Goal: Transaction & Acquisition: Purchase product/service

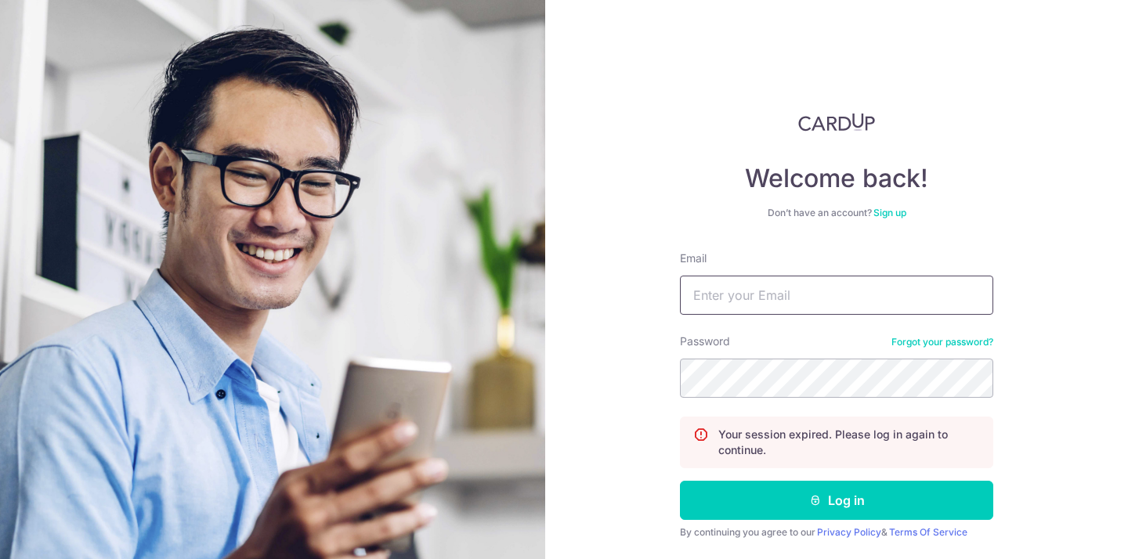
click at [712, 309] on input "Email" at bounding box center [836, 295] width 313 height 39
type input "[PERSON_NAME][EMAIL_ADDRESS][DOMAIN_NAME]"
click at [680, 481] on button "Log in" at bounding box center [836, 500] width 313 height 39
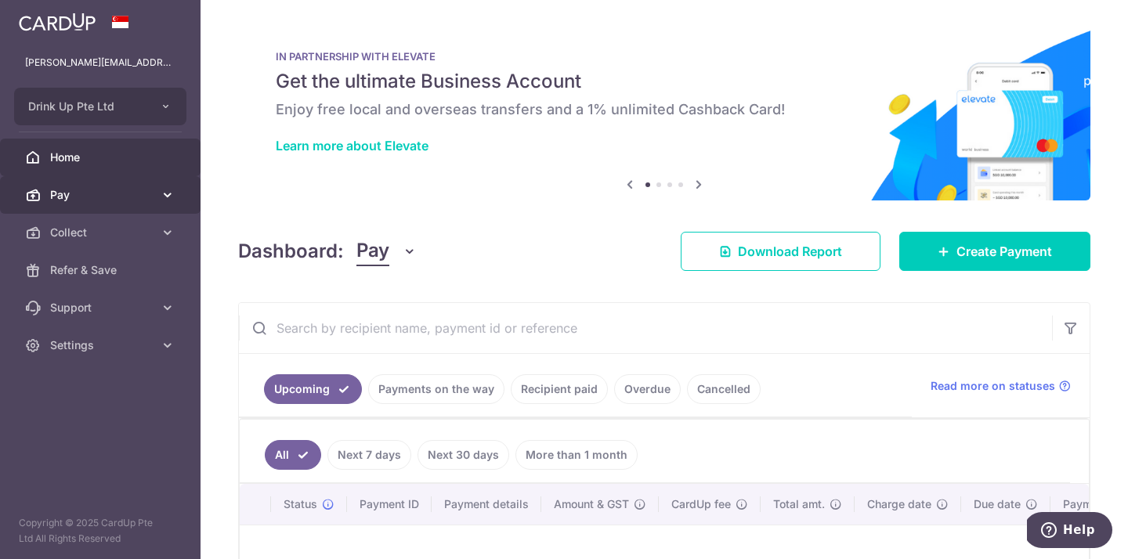
click at [107, 191] on span "Pay" at bounding box center [101, 195] width 103 height 16
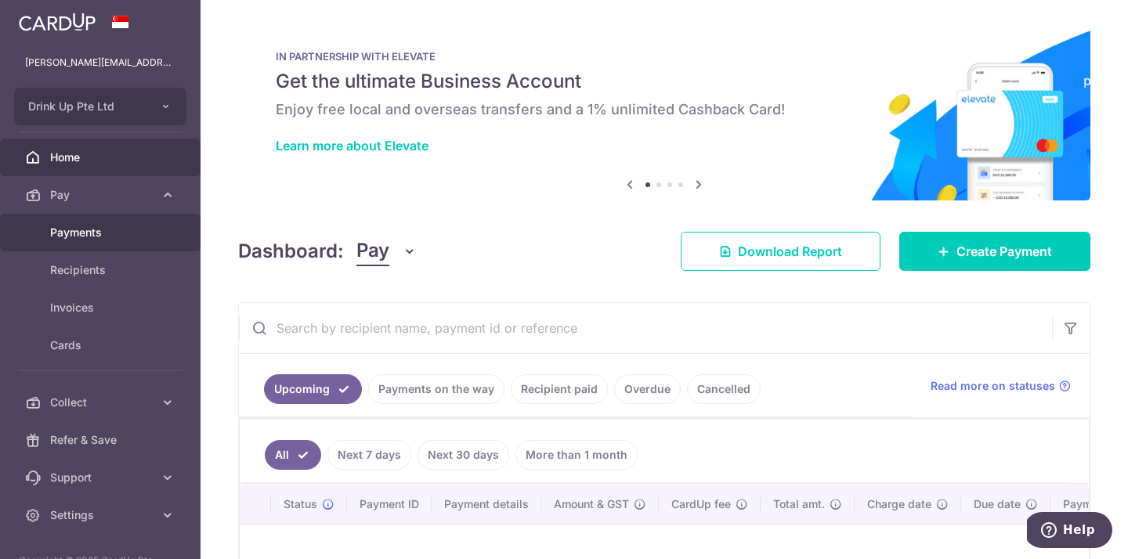
click at [104, 228] on span "Payments" at bounding box center [101, 233] width 103 height 16
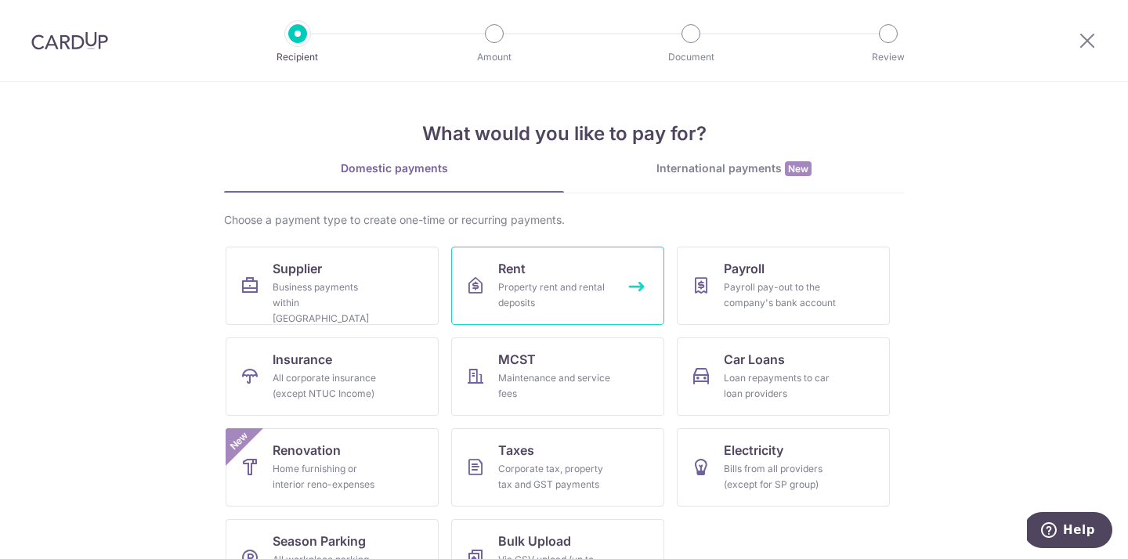
click at [572, 262] on link "Rent Property rent and rental deposits" at bounding box center [557, 286] width 213 height 78
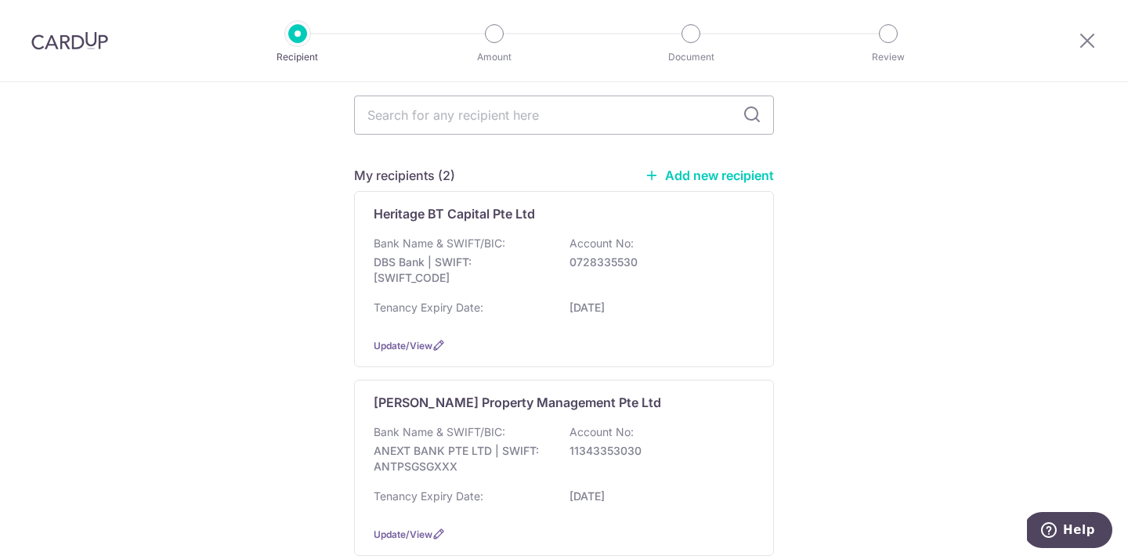
scroll to position [121, 0]
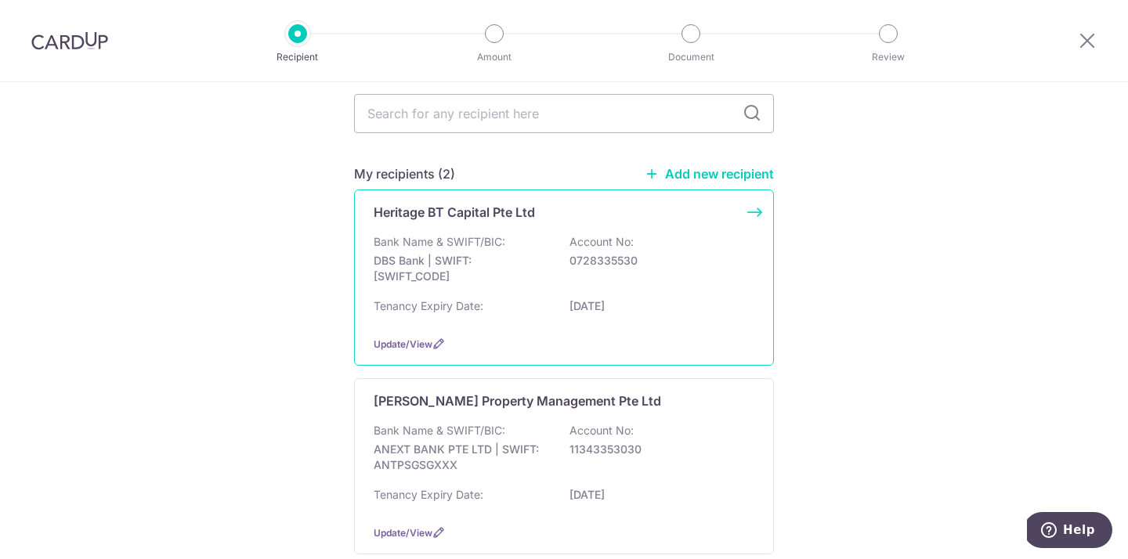
click at [653, 250] on div "Bank Name & SWIFT/BIC: DBS Bank | SWIFT: DBSSSGSGXXX Account No: 0728335530" at bounding box center [564, 263] width 381 height 58
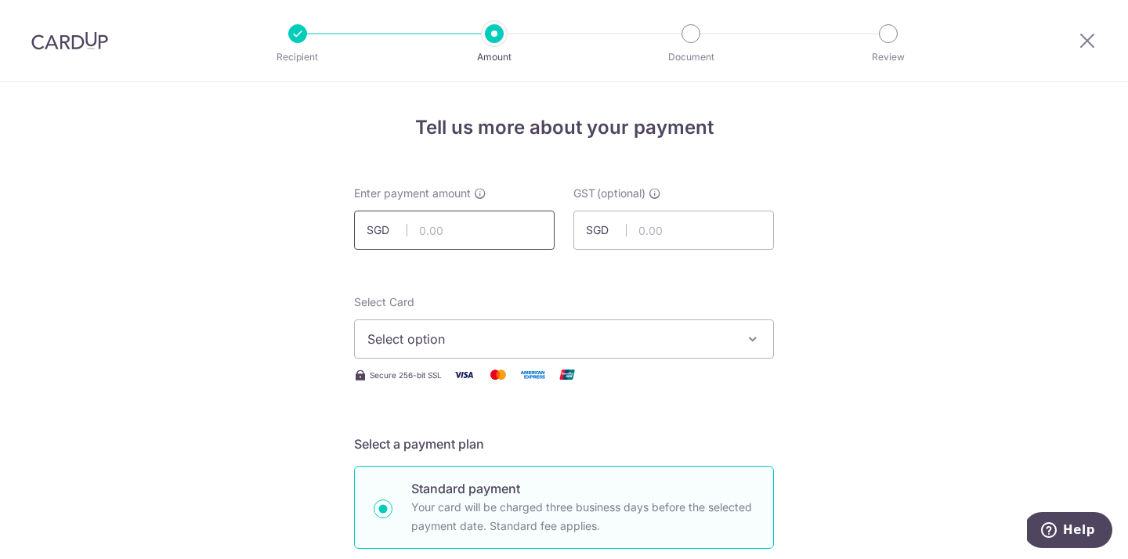
click at [464, 222] on input "text" at bounding box center [454, 230] width 201 height 39
type input "22,500.00"
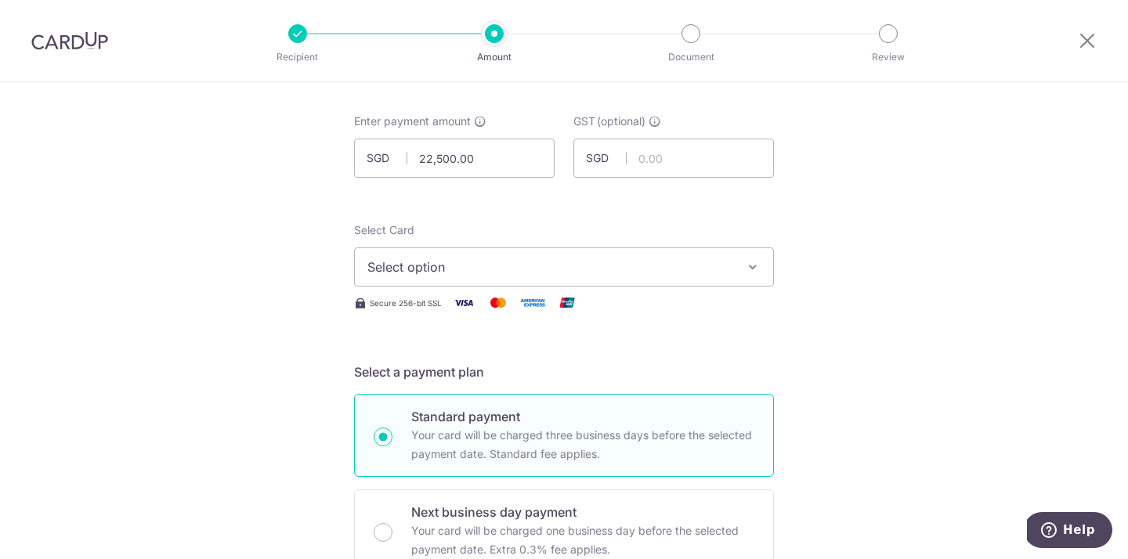
click at [494, 271] on span "Select option" at bounding box center [549, 267] width 365 height 19
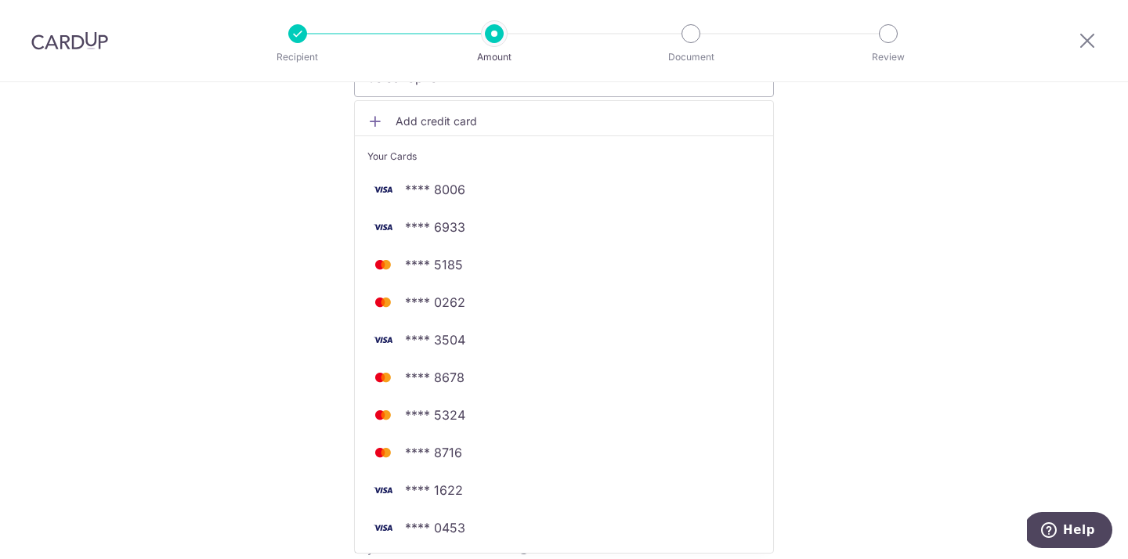
scroll to position [266, 0]
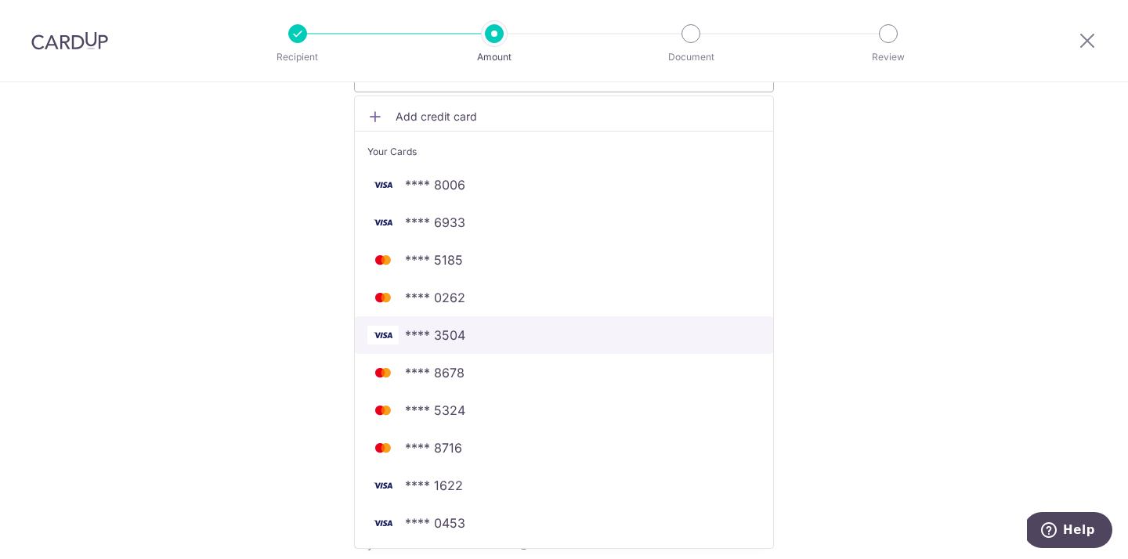
click at [458, 333] on span "**** 3504" at bounding box center [435, 335] width 60 height 19
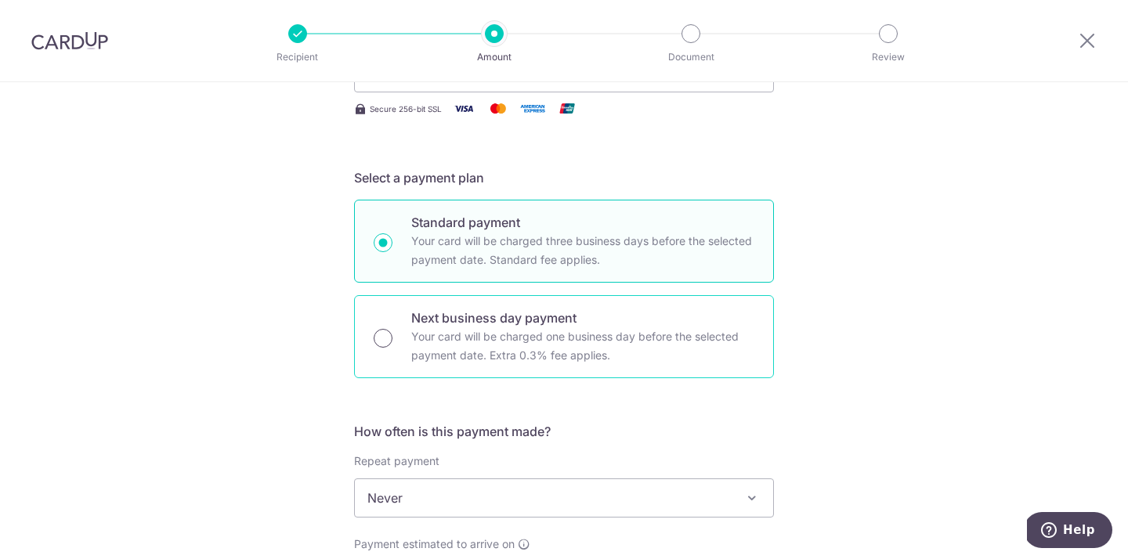
click at [379, 334] on input "Next business day payment Your card will be charged one business day before the…" at bounding box center [383, 338] width 19 height 19
radio input "true"
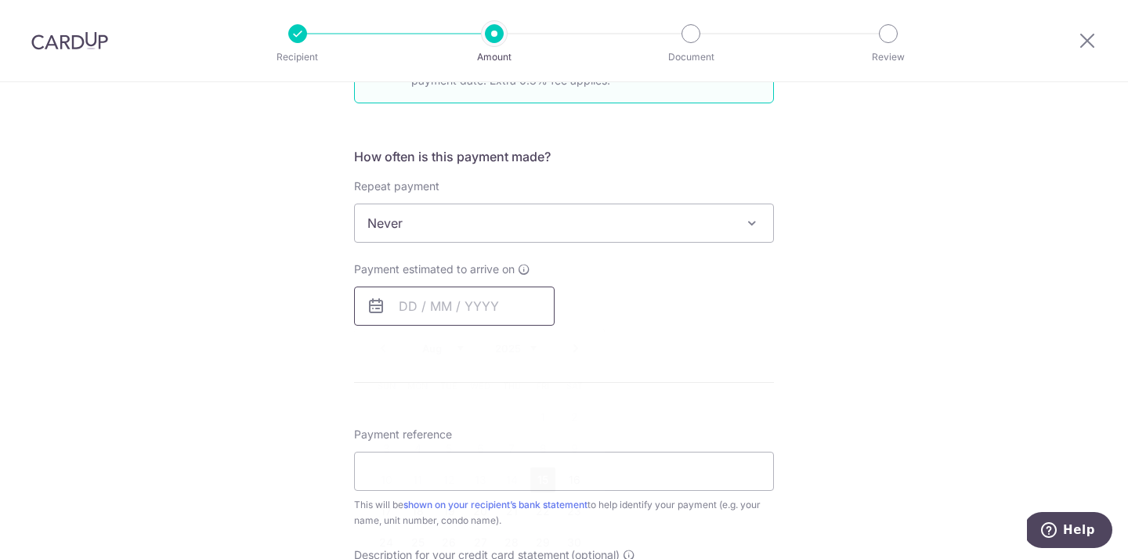
click at [415, 305] on input "text" at bounding box center [454, 306] width 201 height 39
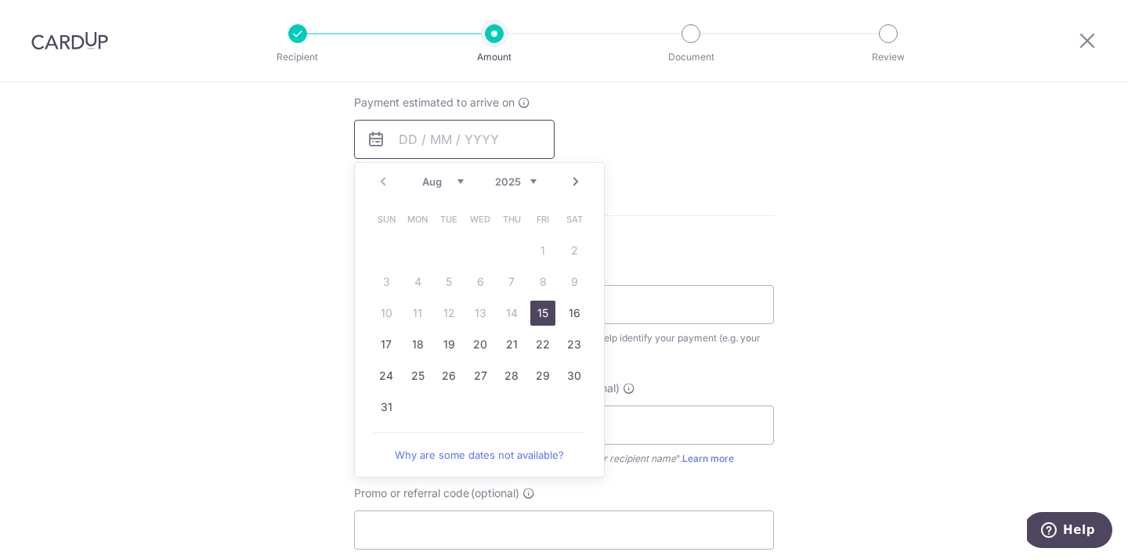
scroll to position [726, 0]
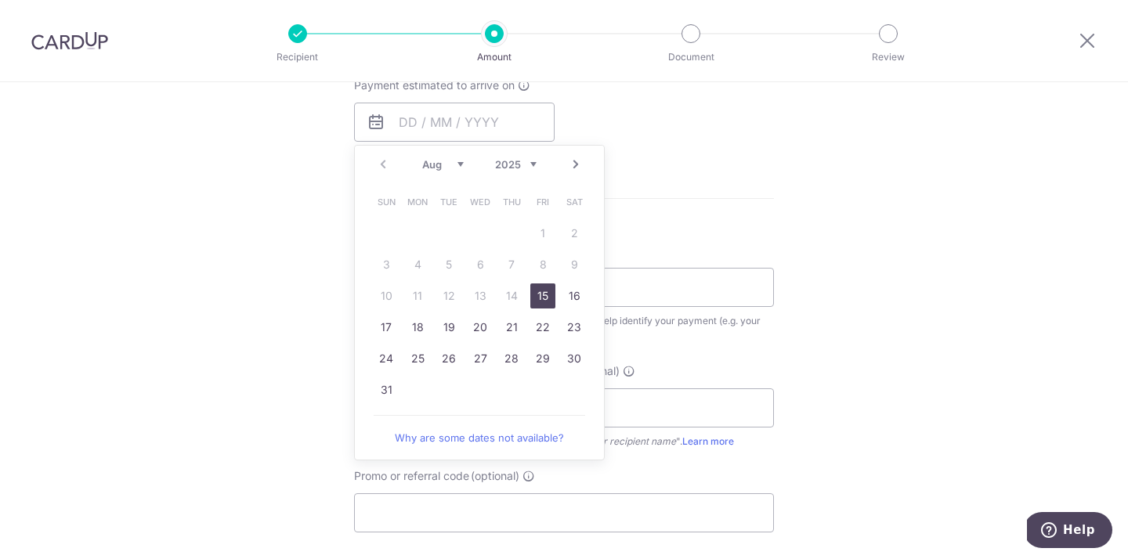
click at [541, 298] on link "15" at bounding box center [542, 296] width 25 height 25
type input "15/08/2025"
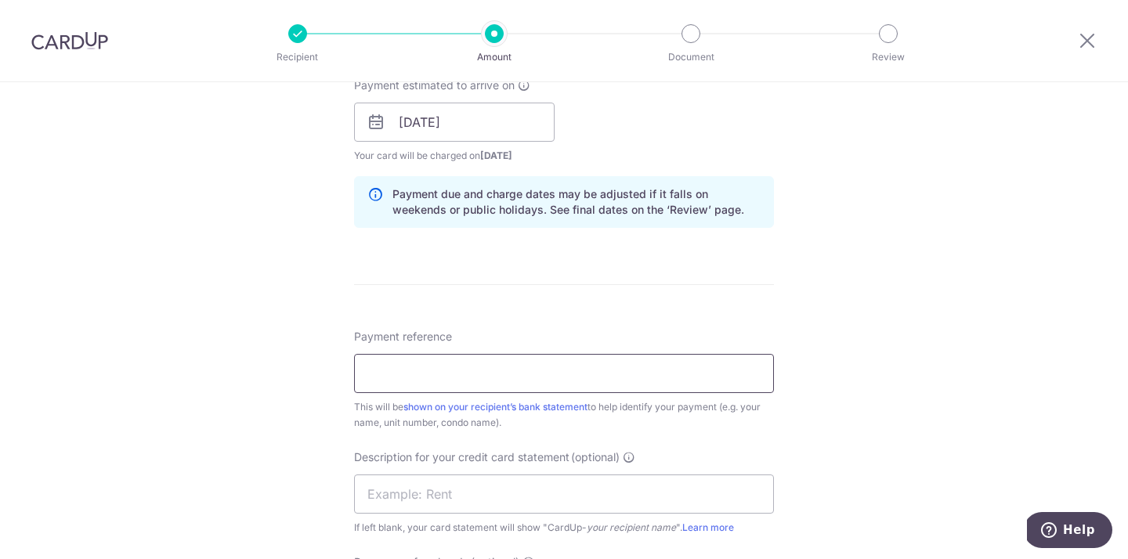
click at [434, 390] on input "Payment reference" at bounding box center [564, 373] width 420 height 39
type input "25 Boon Tat Street"
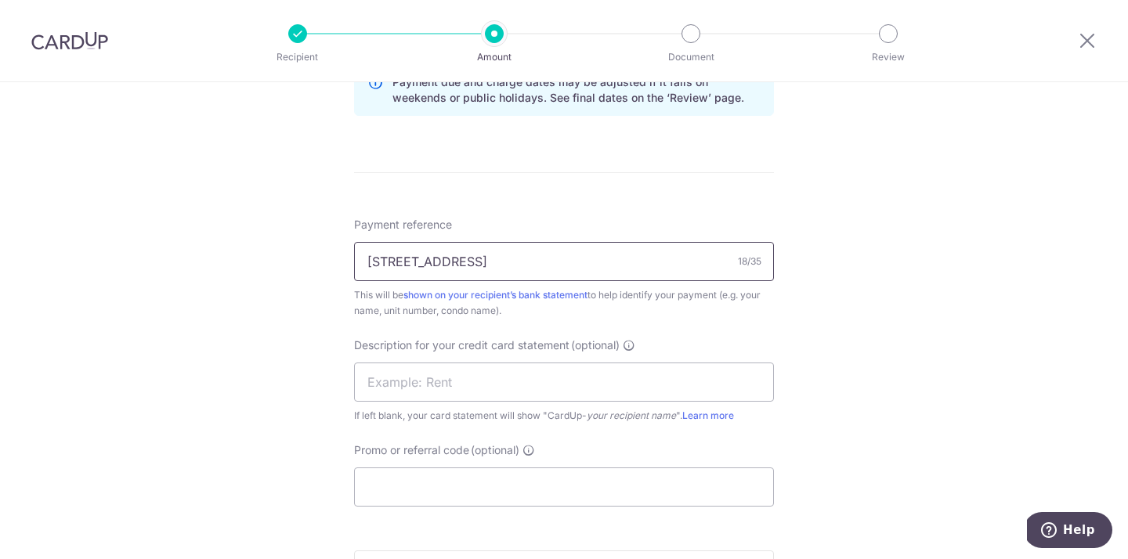
scroll to position [859, 0]
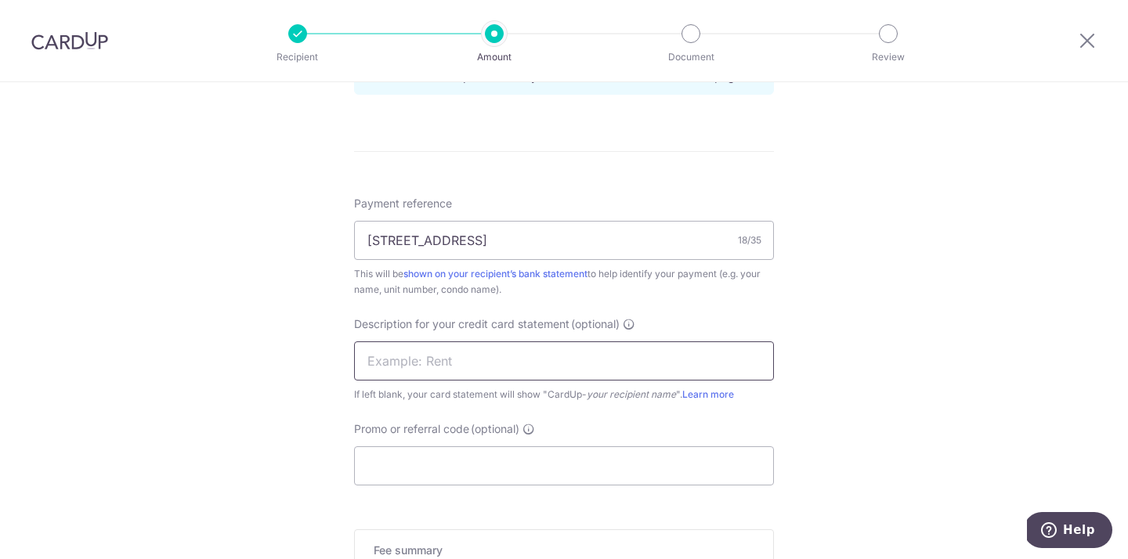
click at [473, 364] on input "text" at bounding box center [564, 361] width 420 height 39
click at [315, 472] on div "Tell us more about your payment Enter payment amount SGD 22,500.00 22500.00 GST…" at bounding box center [564, 54] width 1128 height 1663
click at [386, 464] on input "Promo or referral code (optional)" at bounding box center [564, 466] width 420 height 39
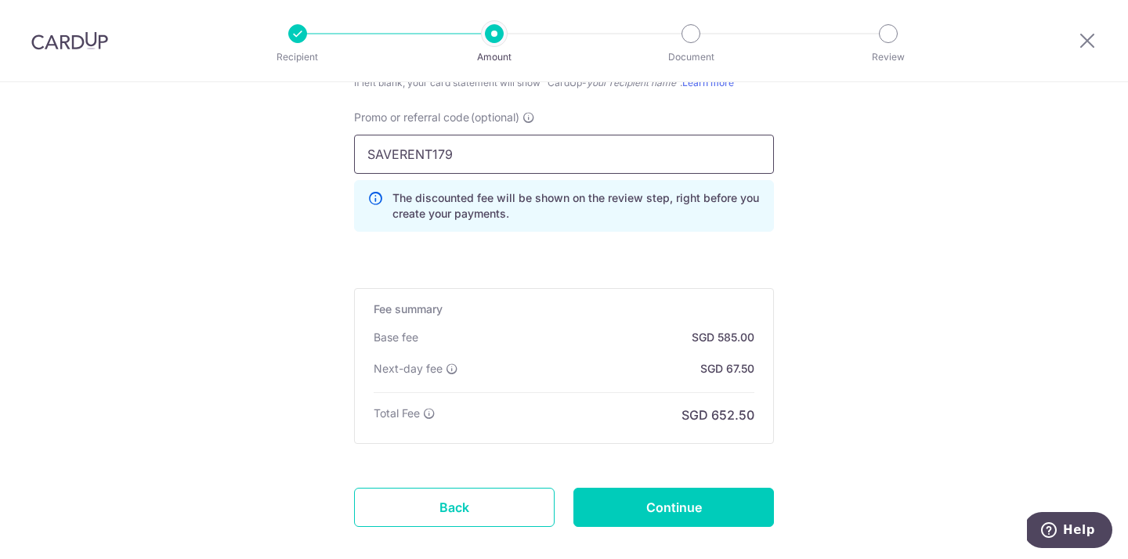
scroll to position [1207, 0]
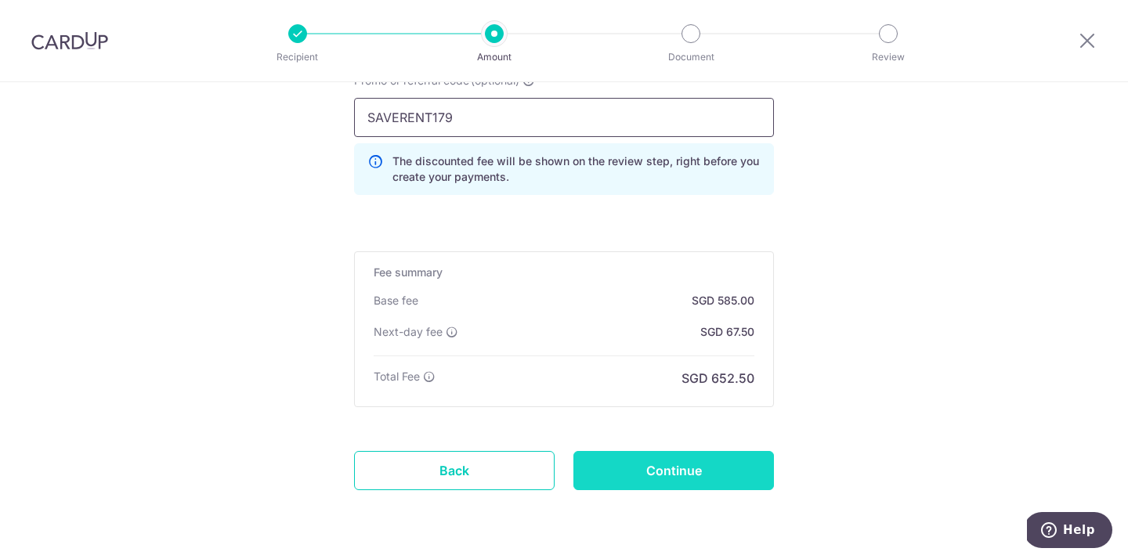
type input "SAVERENT179"
click at [646, 463] on input "Continue" at bounding box center [674, 470] width 201 height 39
type input "Create Schedule"
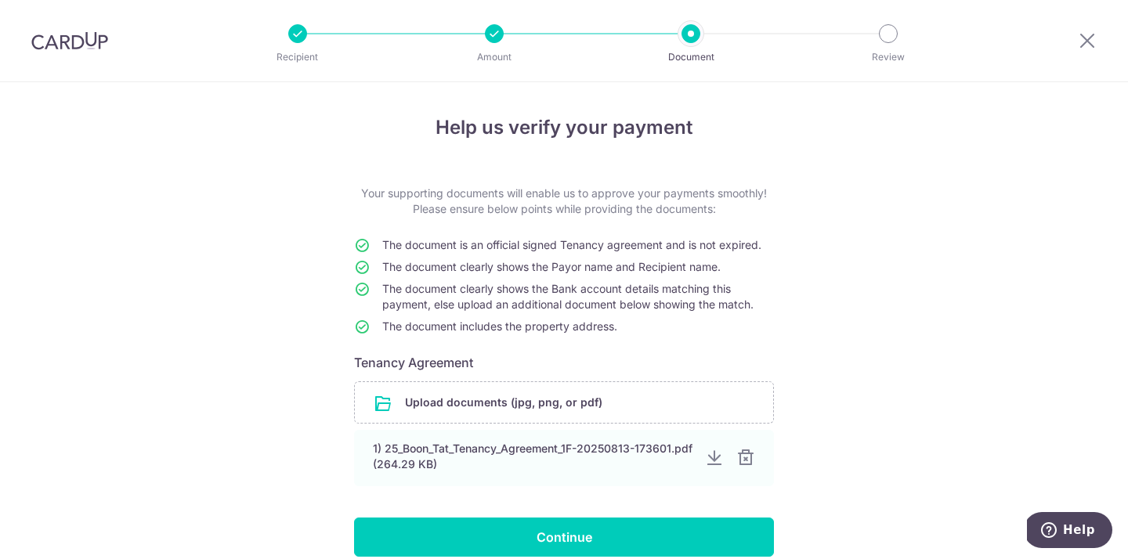
scroll to position [51, 0]
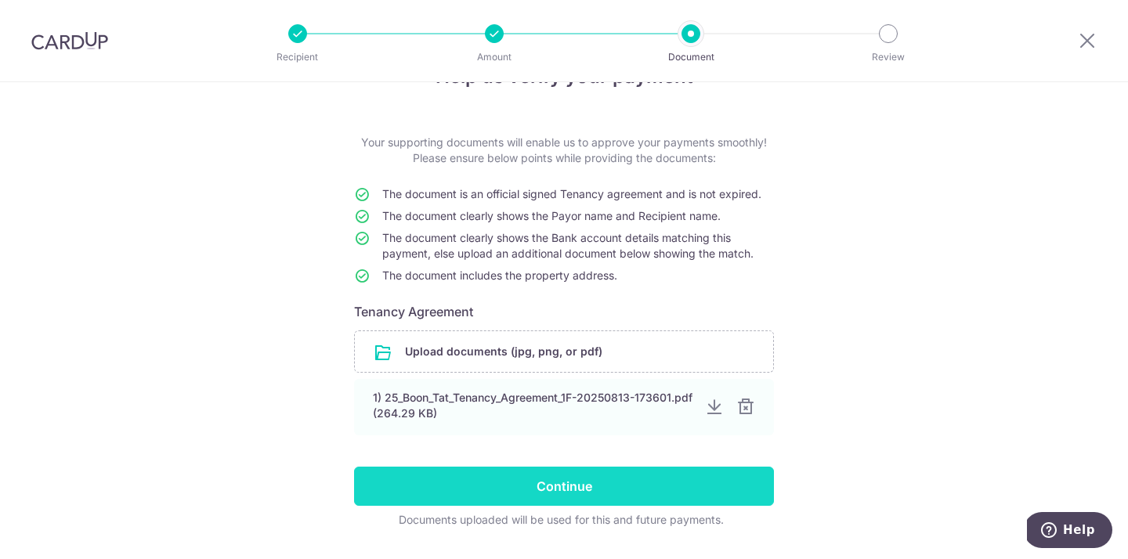
click at [533, 476] on input "Continue" at bounding box center [564, 486] width 420 height 39
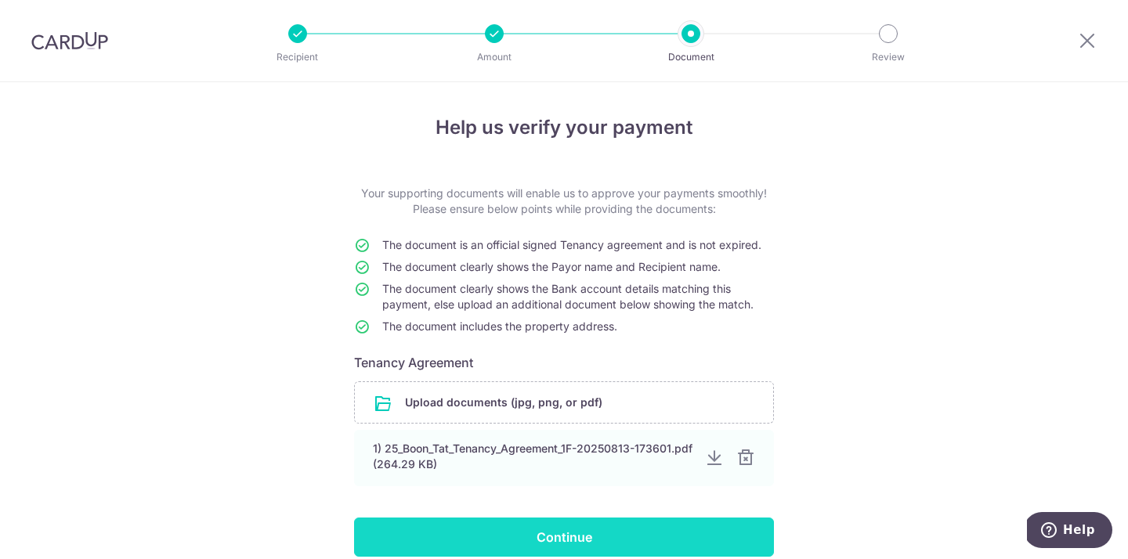
click at [463, 538] on input "Continue" at bounding box center [564, 537] width 420 height 39
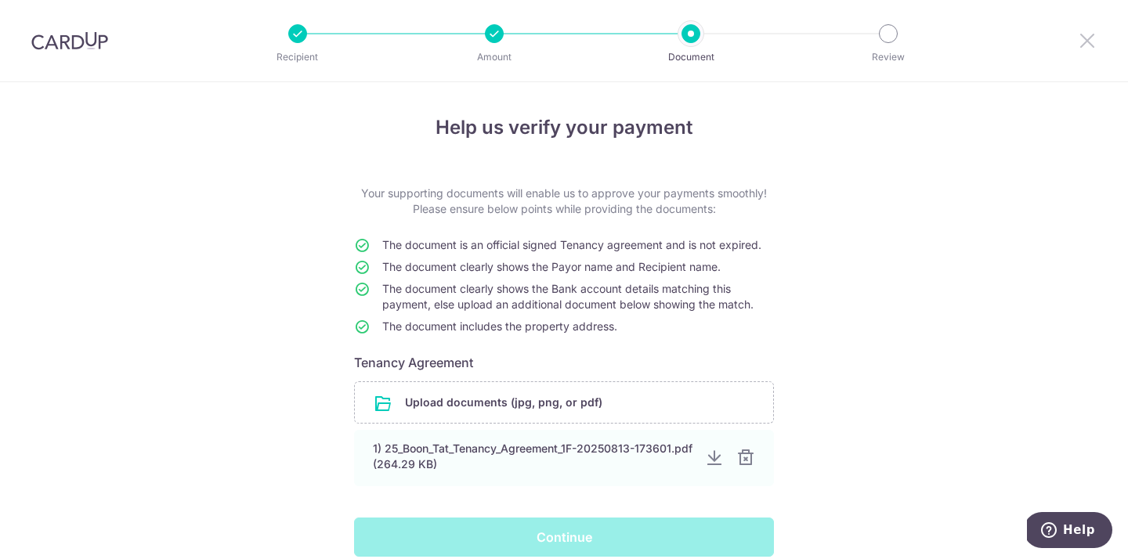
click at [1089, 40] on icon at bounding box center [1087, 41] width 19 height 20
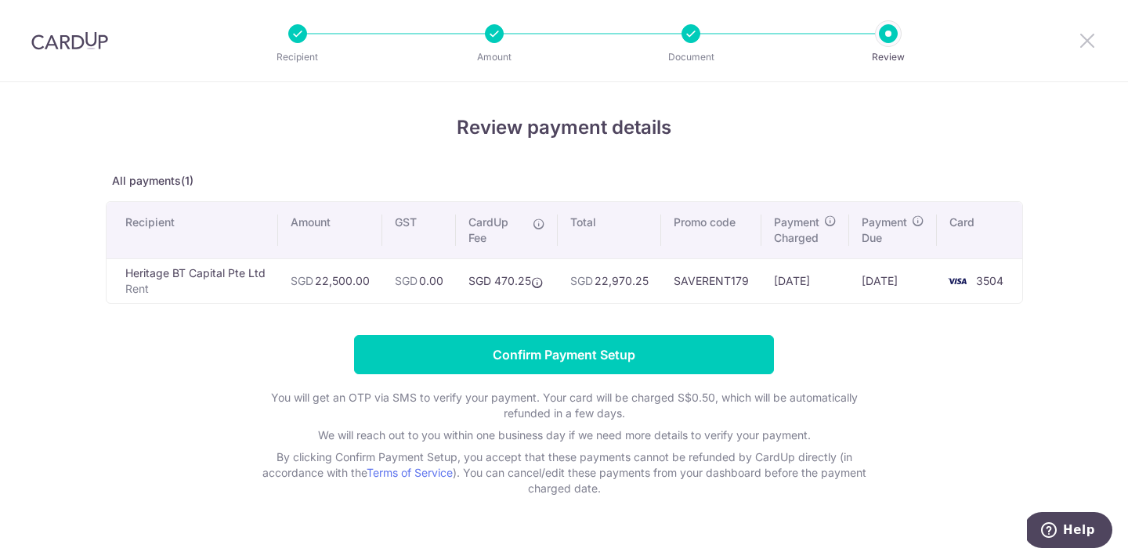
click at [1084, 38] on icon at bounding box center [1087, 41] width 19 height 20
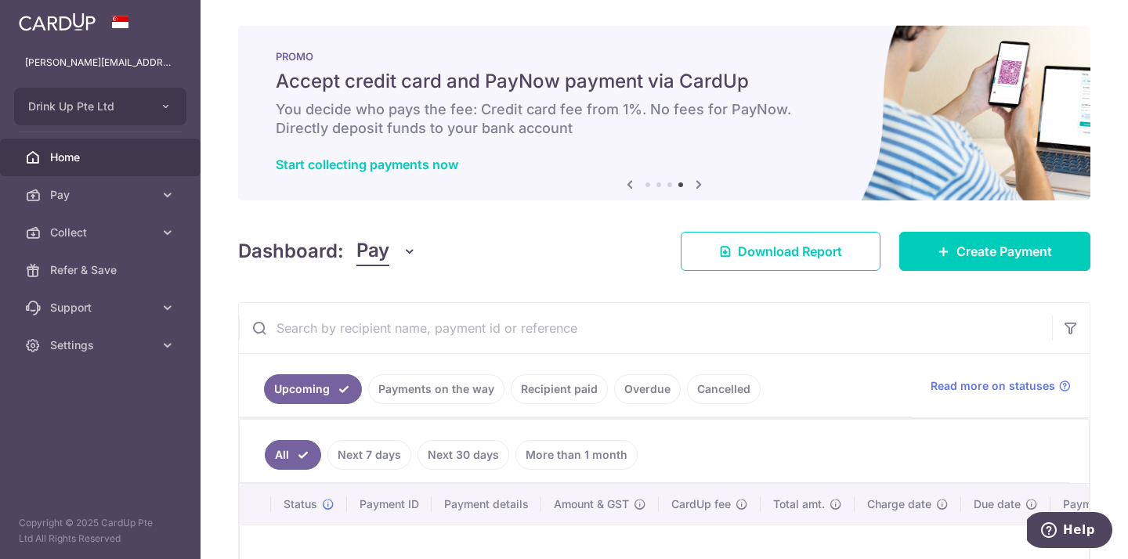
click at [104, 157] on span "Home" at bounding box center [101, 158] width 103 height 16
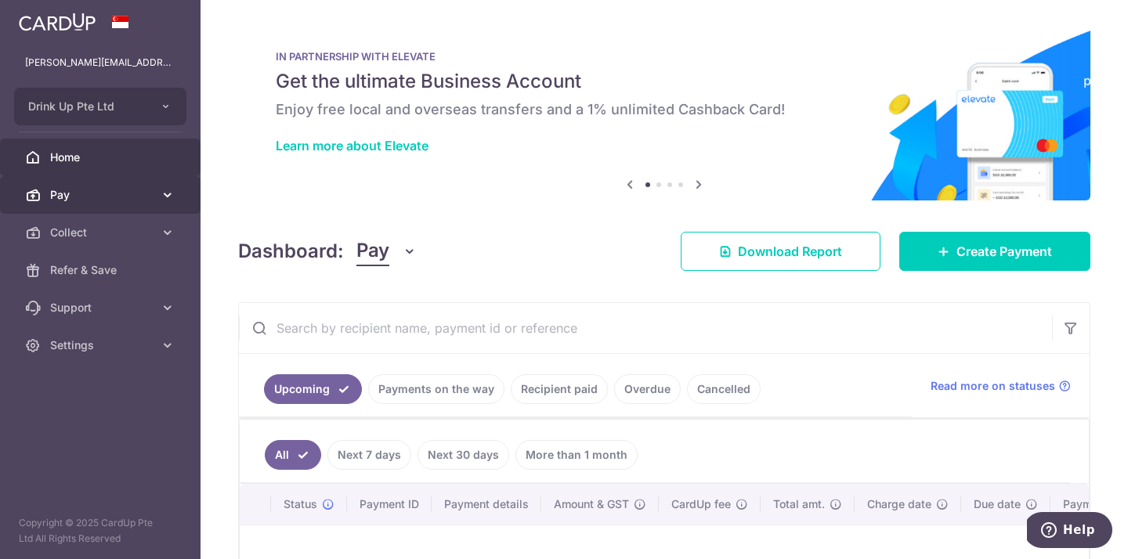
click at [81, 193] on span "Pay" at bounding box center [101, 195] width 103 height 16
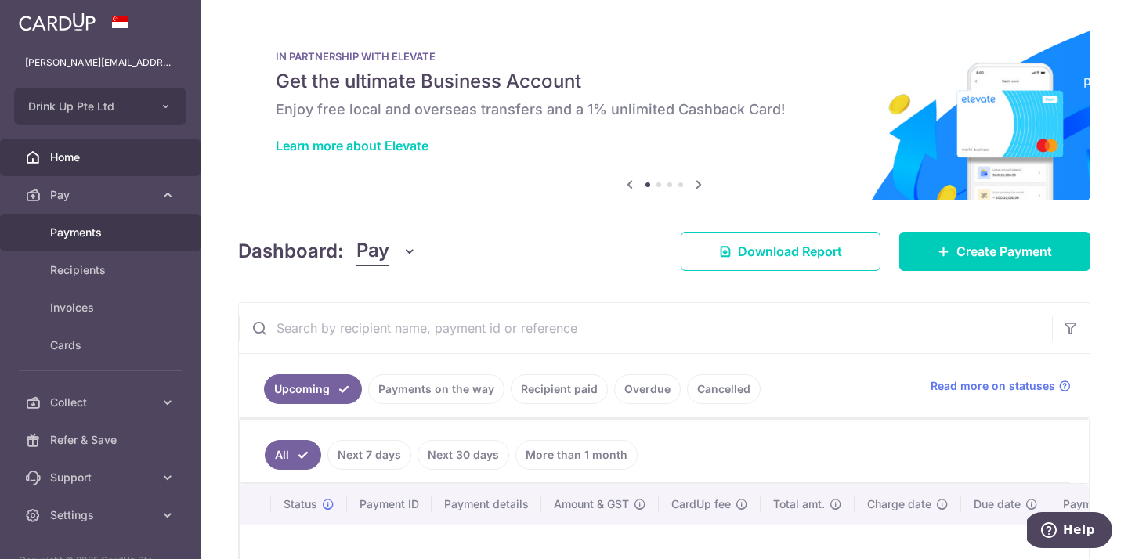
click at [74, 249] on link "Payments" at bounding box center [100, 233] width 201 height 38
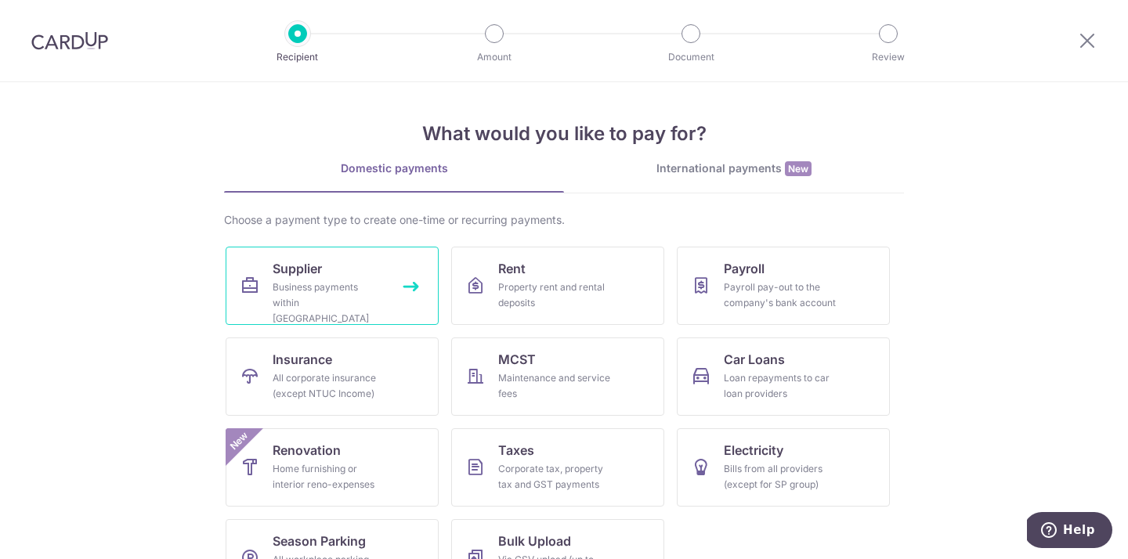
click at [263, 285] on link "Supplier Business payments within [GEOGRAPHIC_DATA]" at bounding box center [332, 286] width 213 height 78
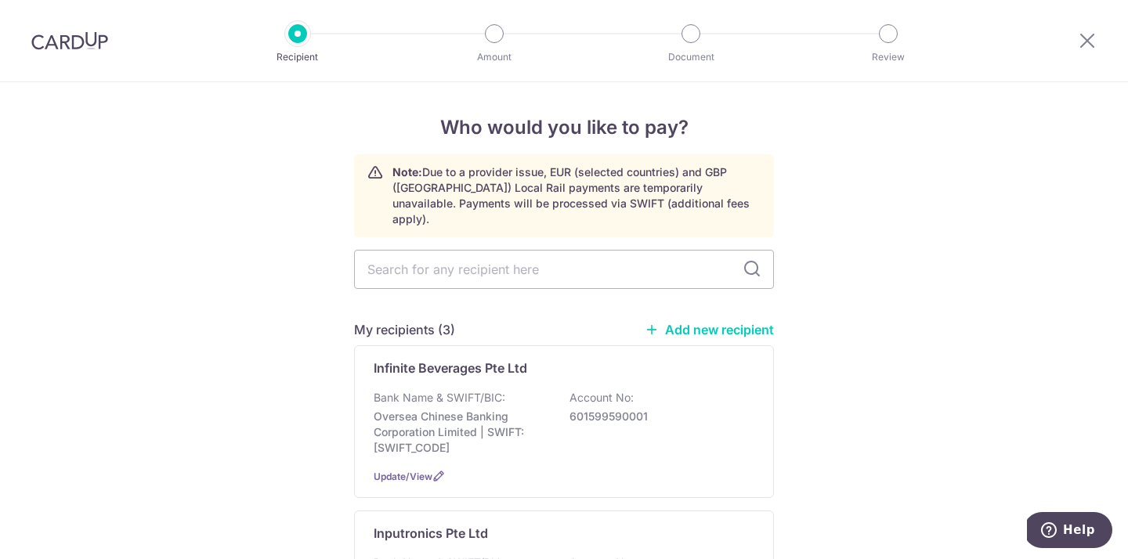
click at [53, 42] on img at bounding box center [69, 40] width 77 height 19
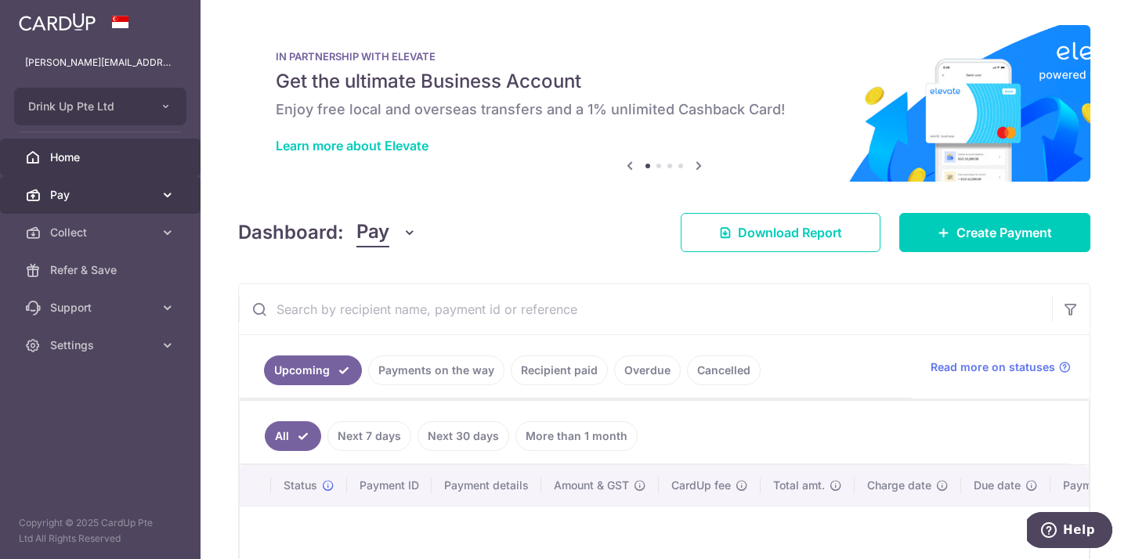
click at [73, 179] on link "Pay" at bounding box center [100, 195] width 201 height 38
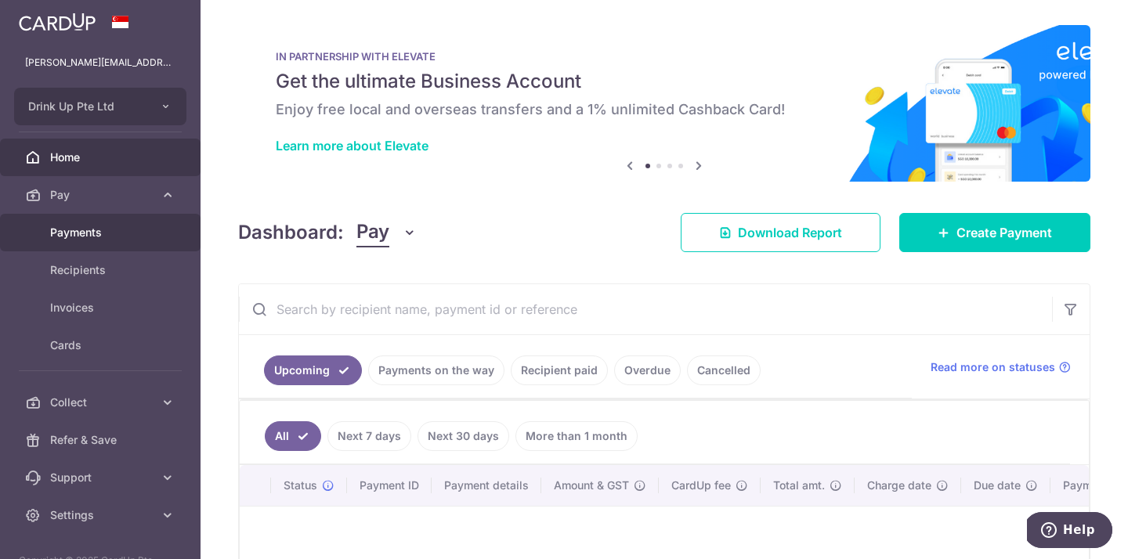
click at [73, 238] on span "Payments" at bounding box center [101, 233] width 103 height 16
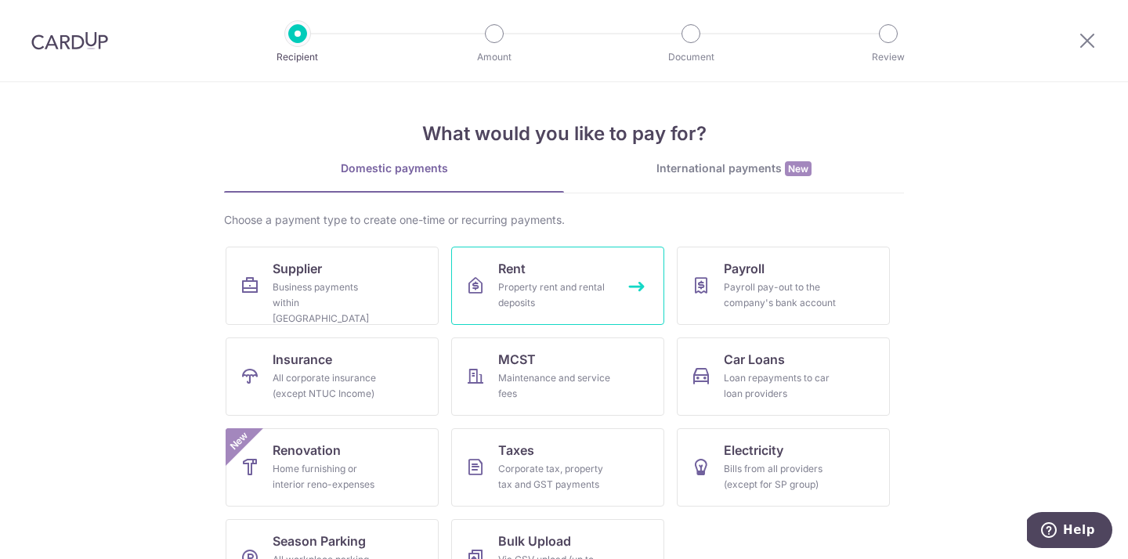
click at [498, 285] on div "Property rent and rental deposits" at bounding box center [554, 295] width 113 height 31
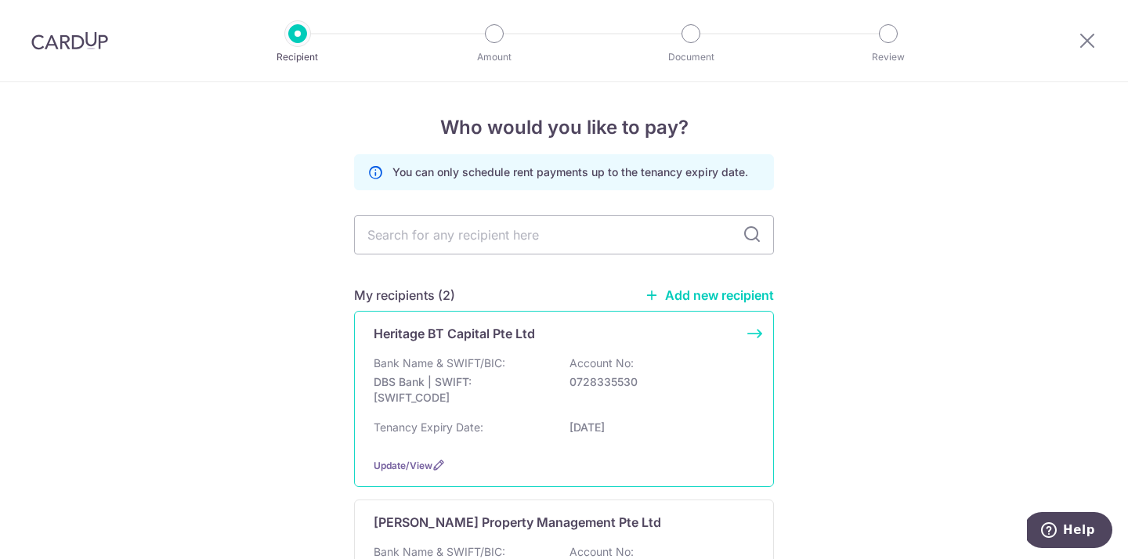
click at [425, 361] on p "Bank Name & SWIFT/BIC:" at bounding box center [440, 364] width 132 height 16
click at [453, 392] on p "DBS Bank | SWIFT: DBSSSGSGXXX" at bounding box center [462, 390] width 176 height 31
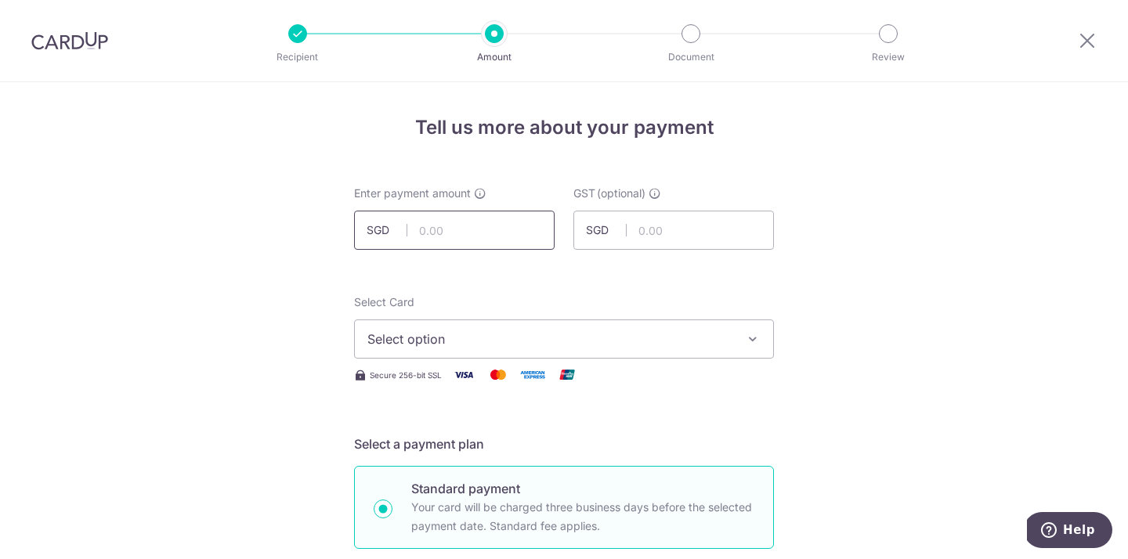
click at [420, 226] on input "text" at bounding box center [454, 230] width 201 height 39
type input "2,000.00"
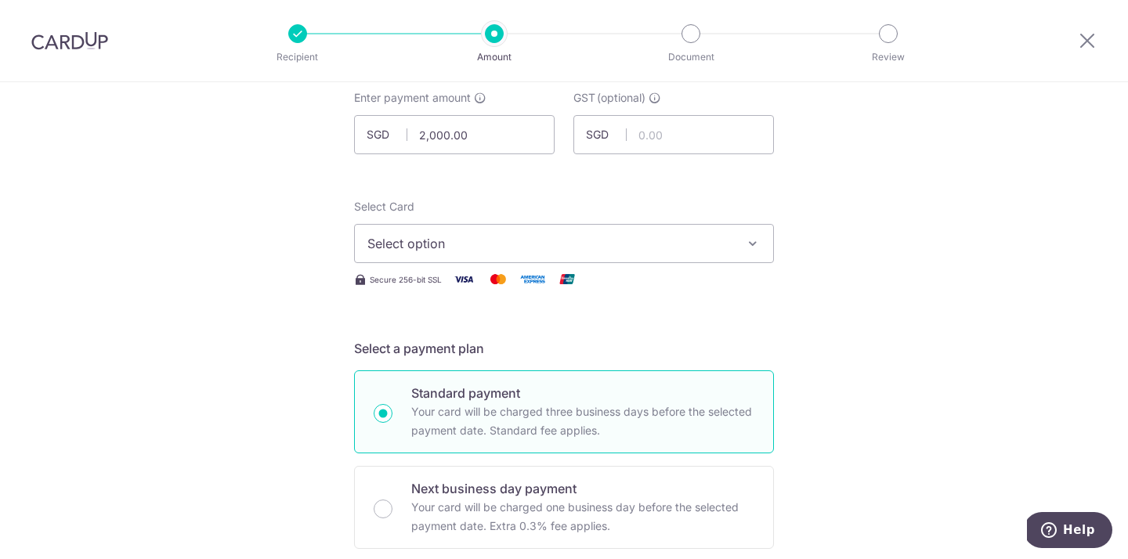
click at [393, 231] on button "Select option" at bounding box center [564, 243] width 420 height 39
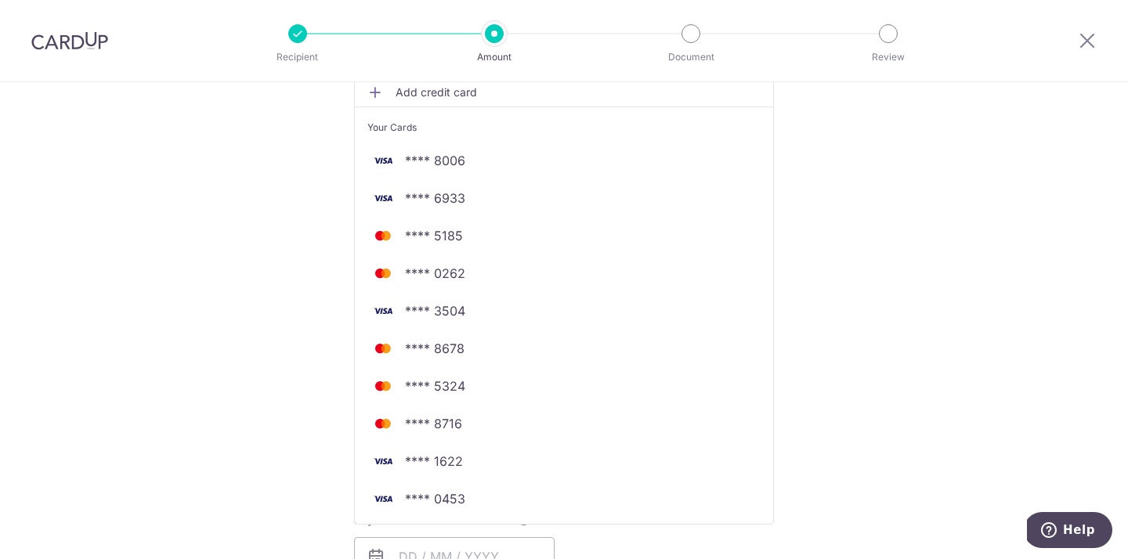
scroll to position [292, 0]
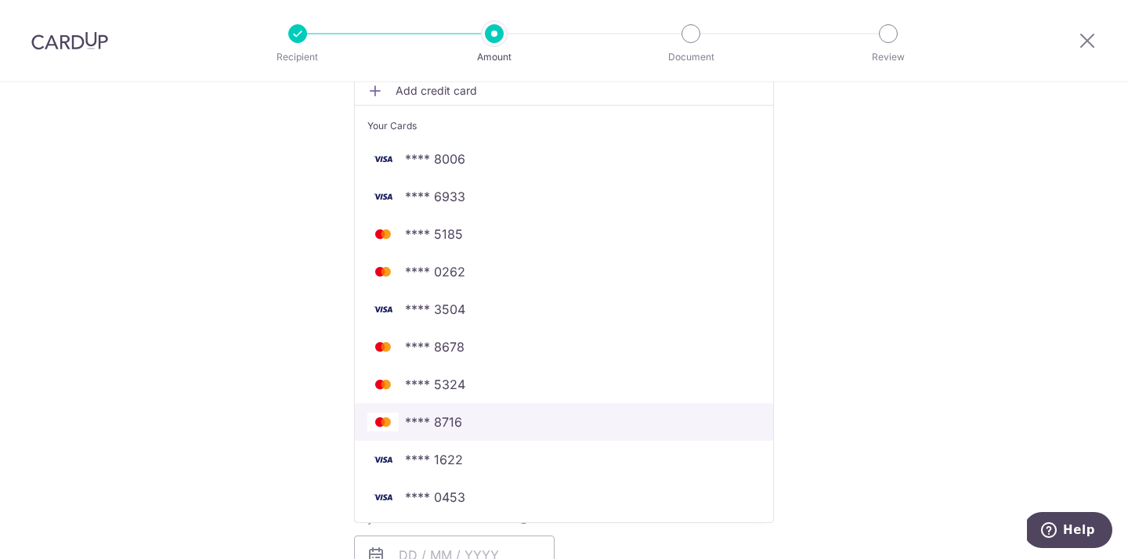
click at [430, 418] on span "**** 8716" at bounding box center [433, 422] width 57 height 19
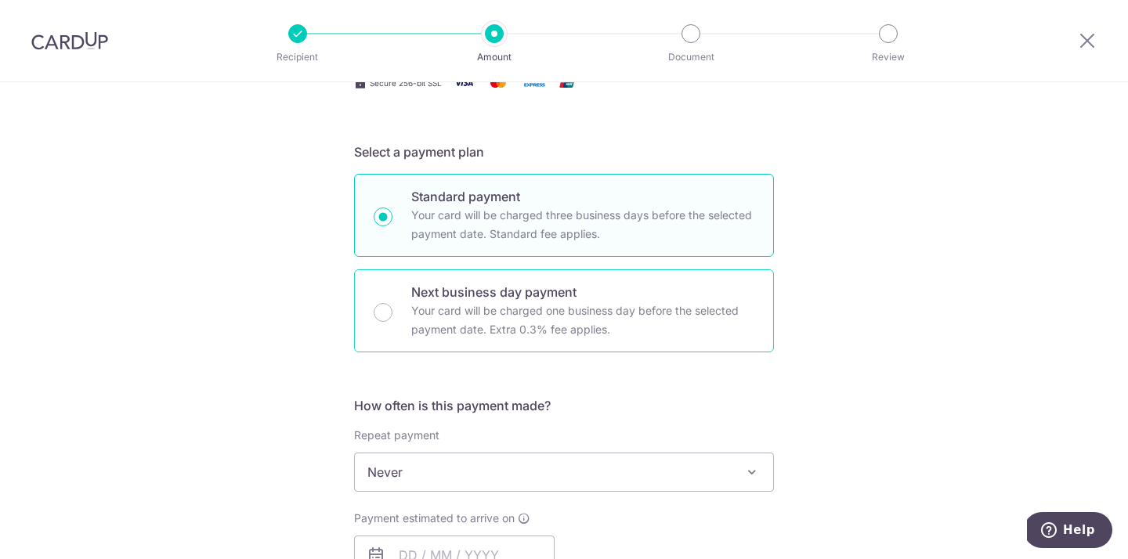
click at [397, 299] on div "Next business day payment Your card will be charged one business day before the…" at bounding box center [564, 311] width 420 height 83
radio input "false"
radio input "true"
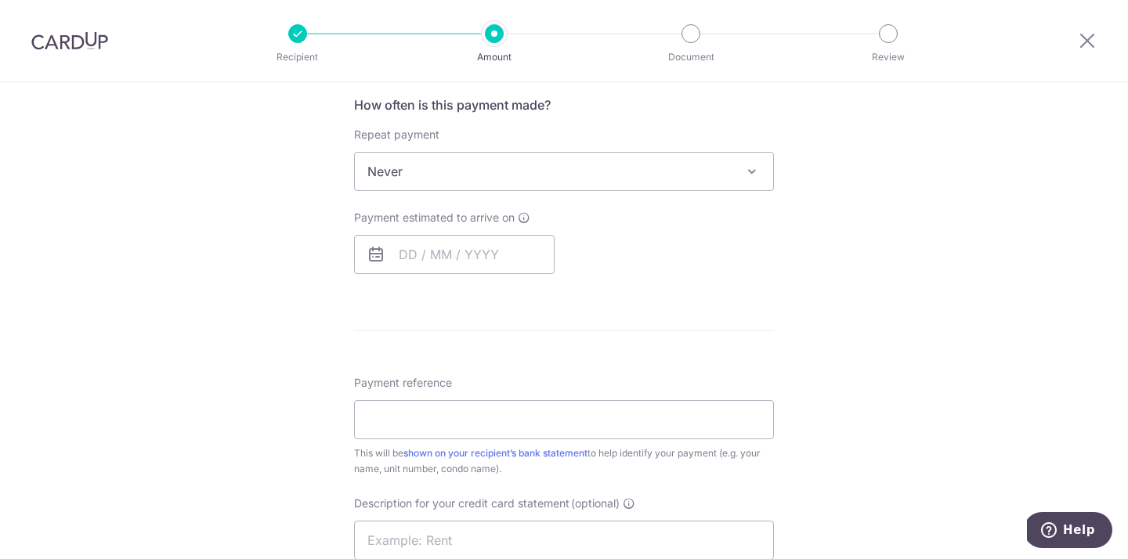
scroll to position [750, 0]
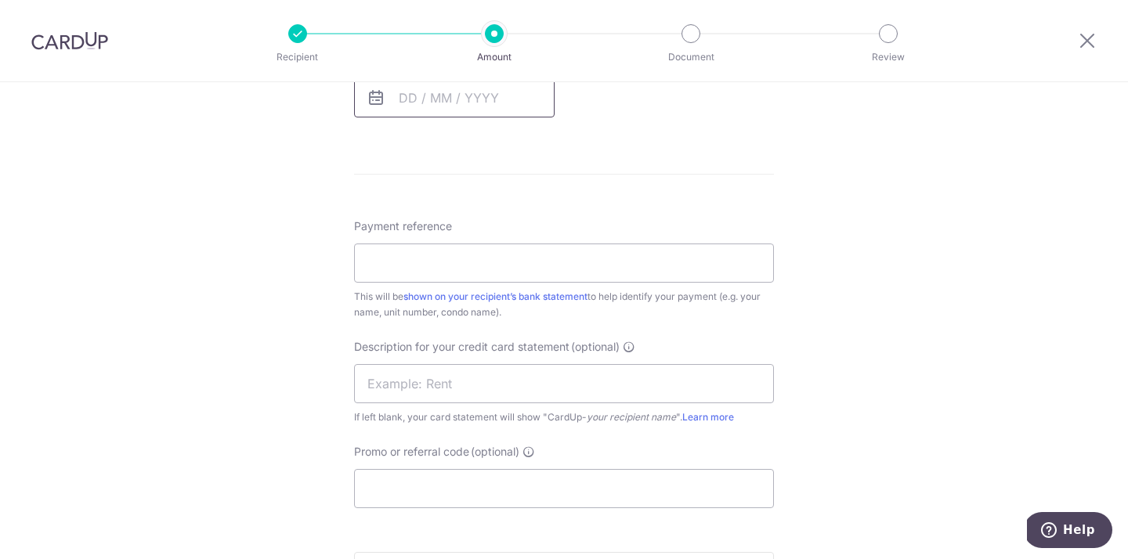
click at [420, 114] on input "text" at bounding box center [454, 97] width 201 height 39
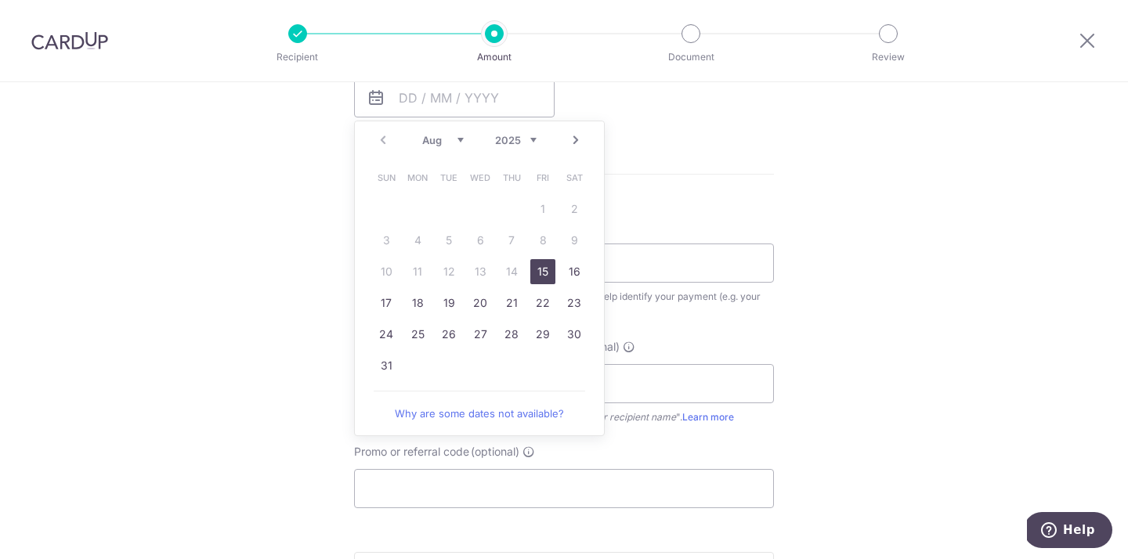
click at [534, 270] on link "15" at bounding box center [542, 271] width 25 height 25
type input "15/08/2025"
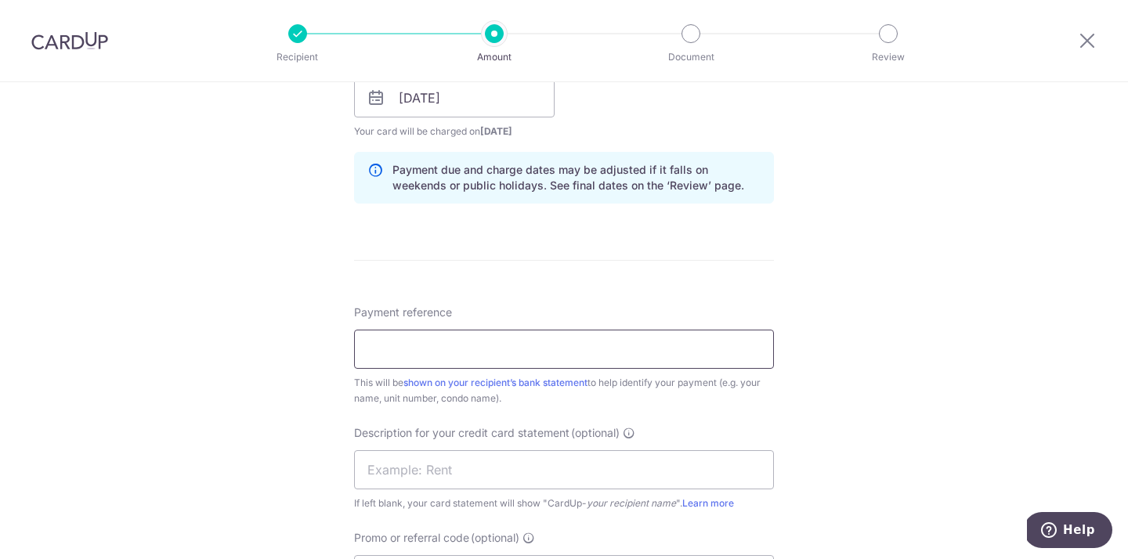
click at [388, 349] on input "Payment reference" at bounding box center [564, 349] width 420 height 39
type input "25 Boon Tat Street"
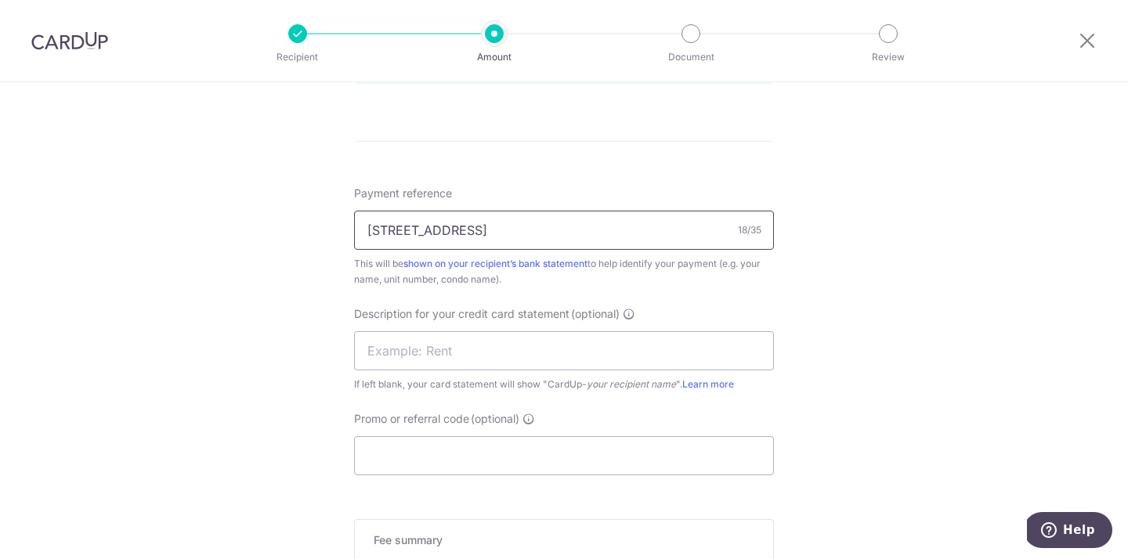
scroll to position [892, 0]
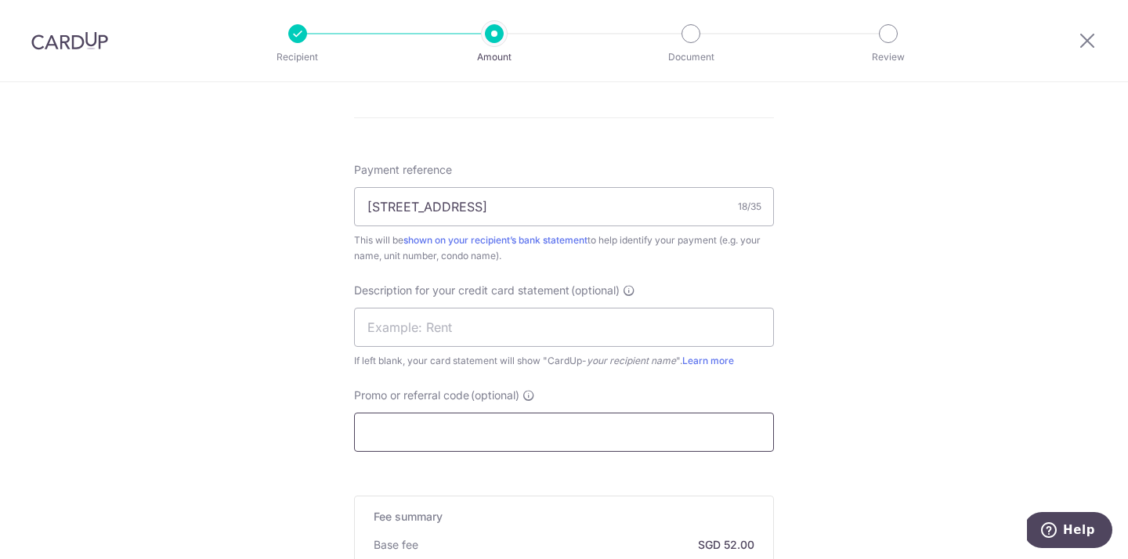
click at [459, 432] on input "Promo or referral code (optional)" at bounding box center [564, 432] width 420 height 39
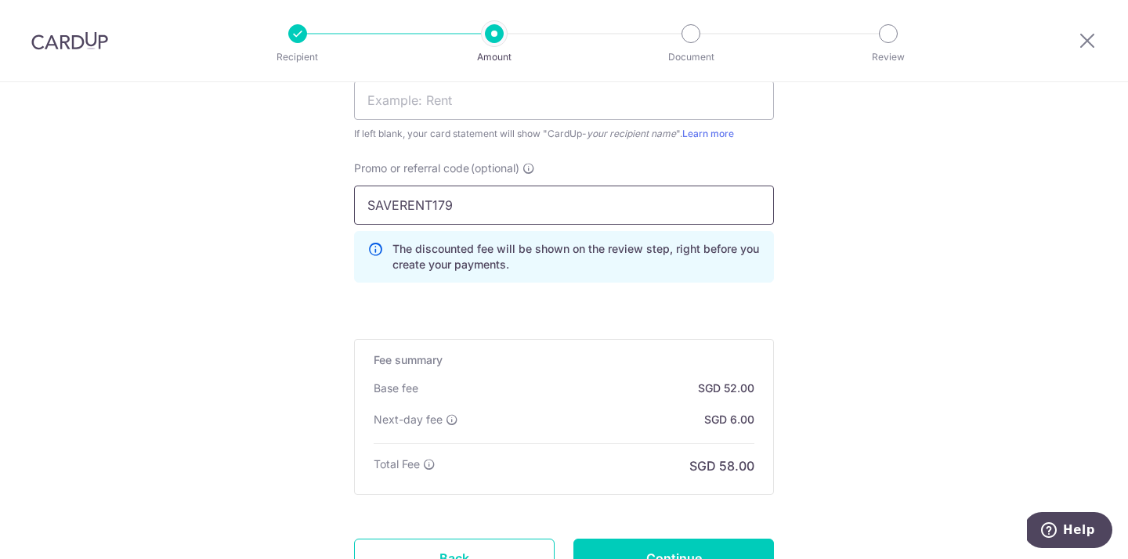
scroll to position [1132, 0]
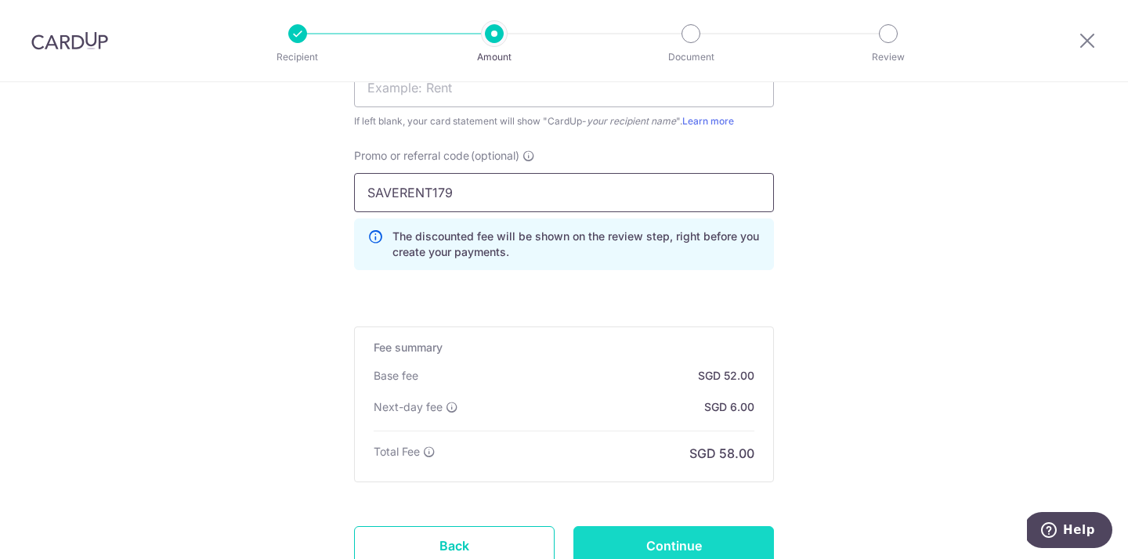
type input "SAVERENT179"
click at [629, 544] on input "Continue" at bounding box center [674, 546] width 201 height 39
type input "Create Schedule"
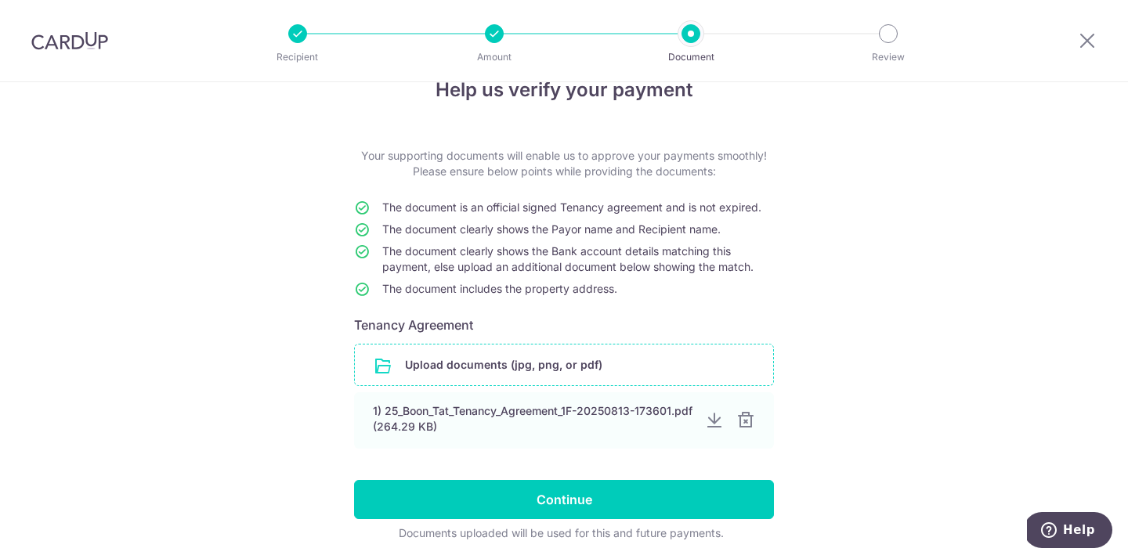
scroll to position [70, 0]
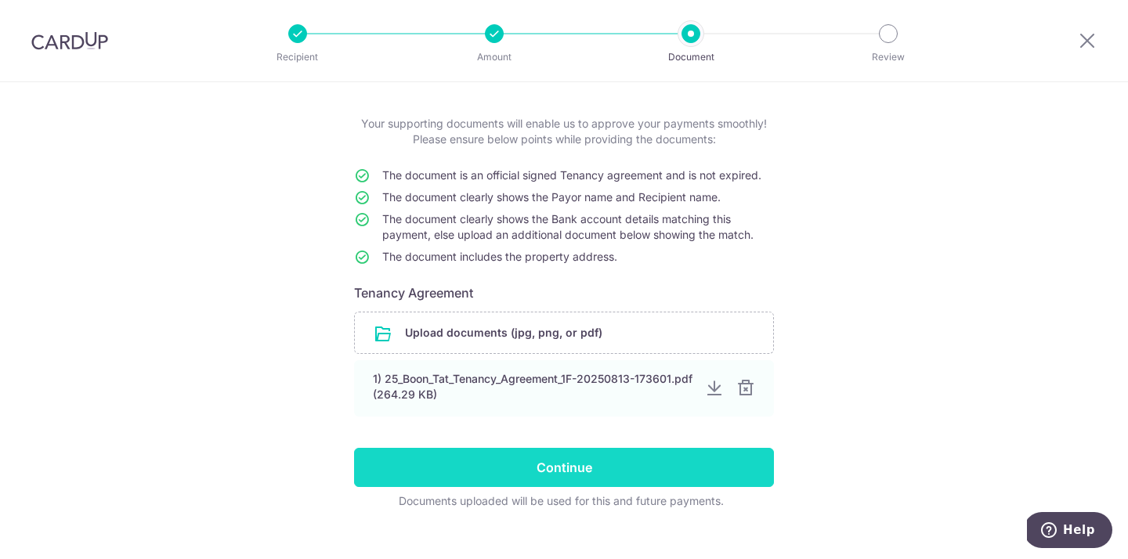
click at [535, 462] on input "Continue" at bounding box center [564, 467] width 420 height 39
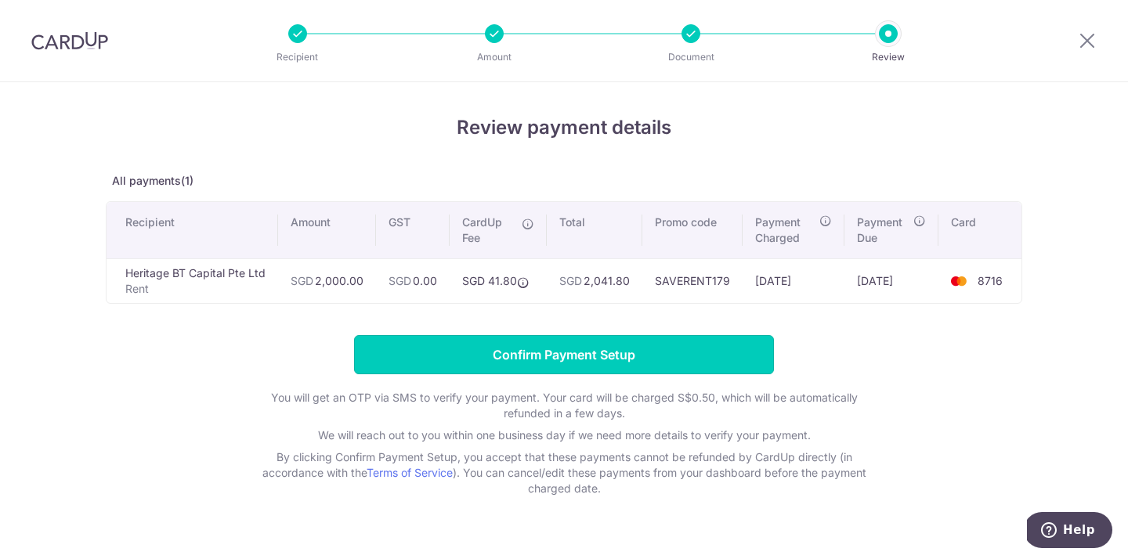
click at [422, 354] on input "Confirm Payment Setup" at bounding box center [564, 354] width 420 height 39
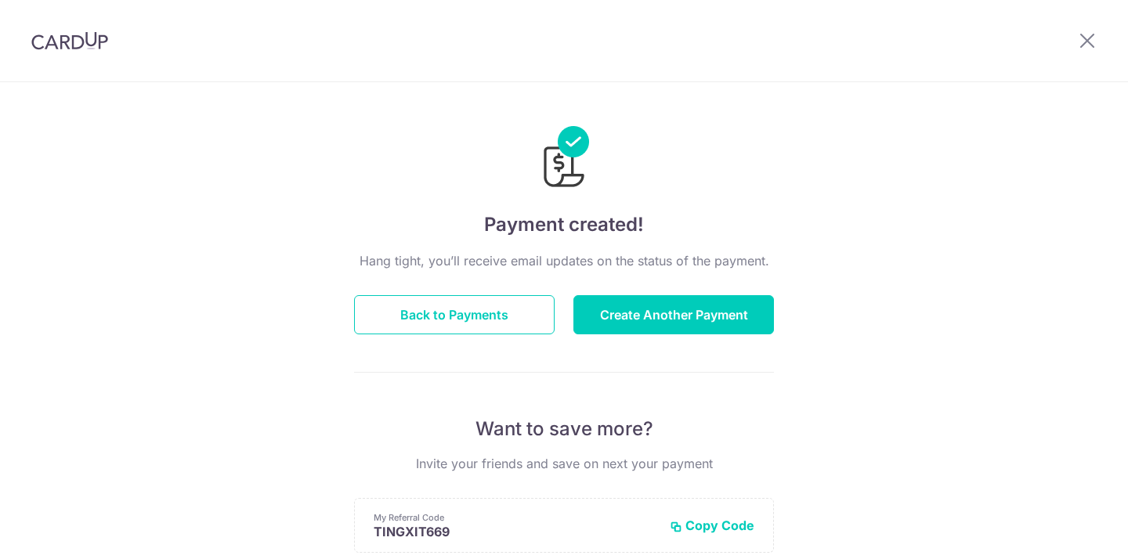
click at [432, 331] on button "Back to Payments" at bounding box center [454, 314] width 201 height 39
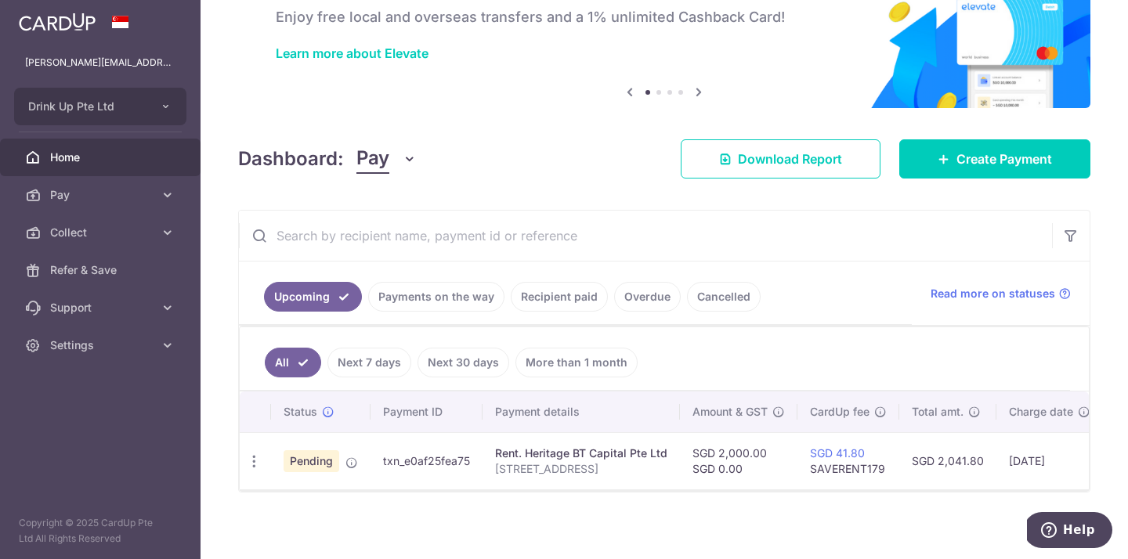
scroll to position [100, 0]
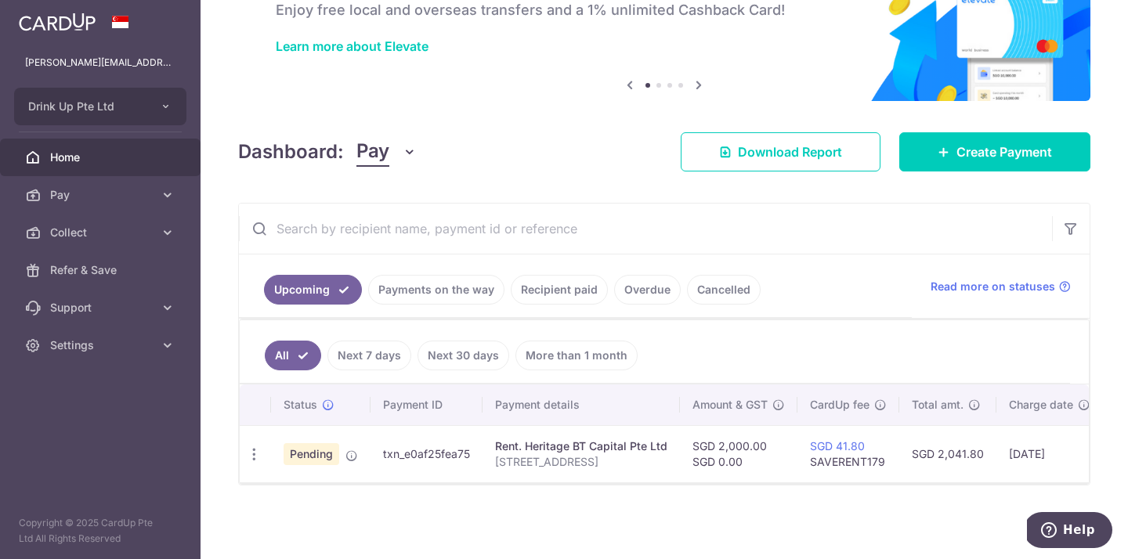
drag, startPoint x: 469, startPoint y: 454, endPoint x: 380, endPoint y: 457, distance: 89.4
click at [380, 457] on td "txn_e0af25fea75" at bounding box center [427, 453] width 112 height 57
copy td "txn_e0af25fea75"
click at [121, 201] on span "Pay" at bounding box center [101, 195] width 103 height 16
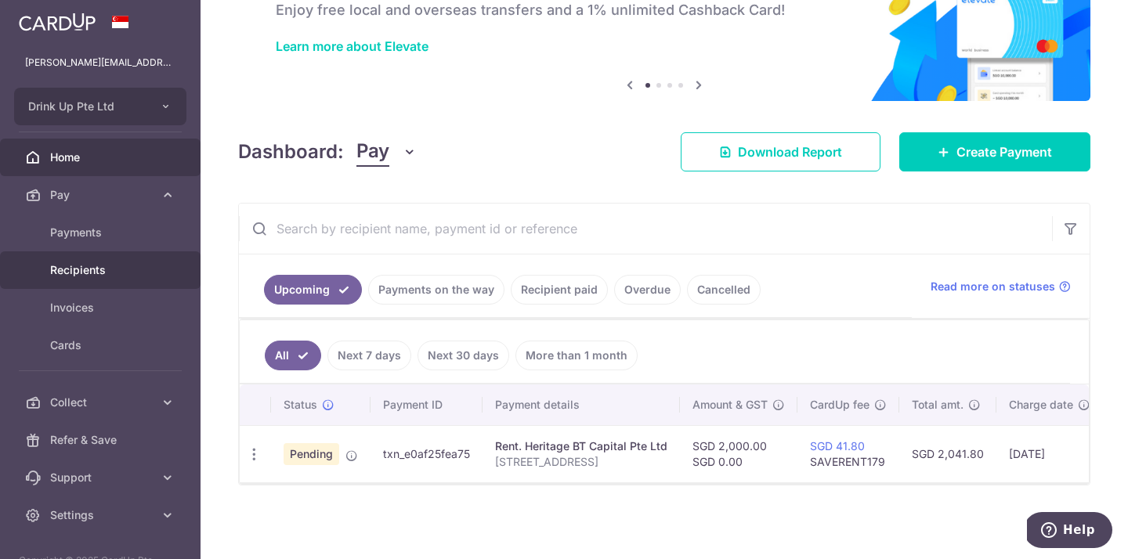
click at [107, 266] on span "Recipients" at bounding box center [101, 270] width 103 height 16
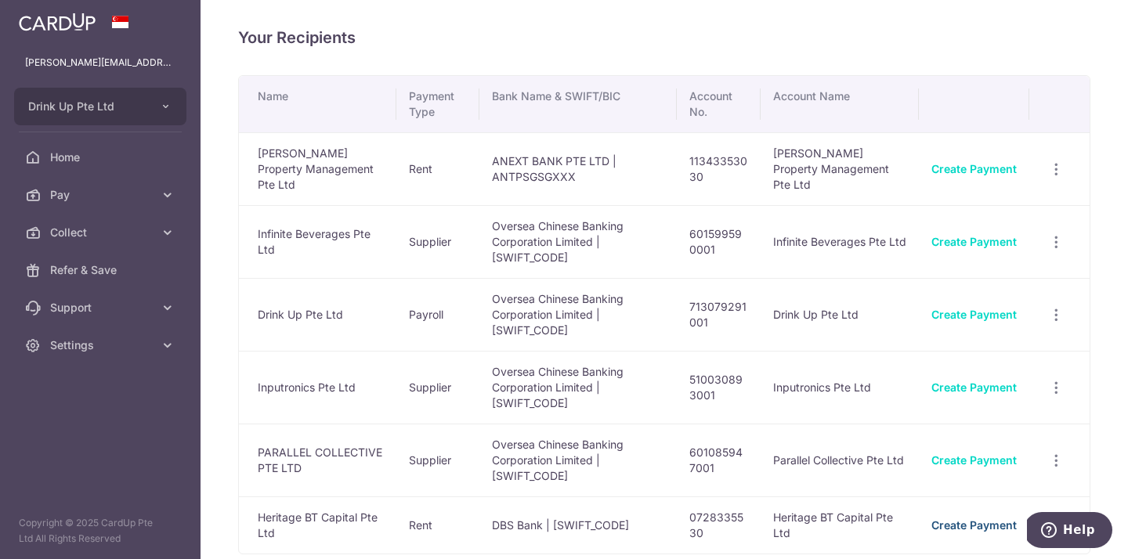
click at [995, 519] on link "Create Payment" at bounding box center [974, 525] width 85 height 13
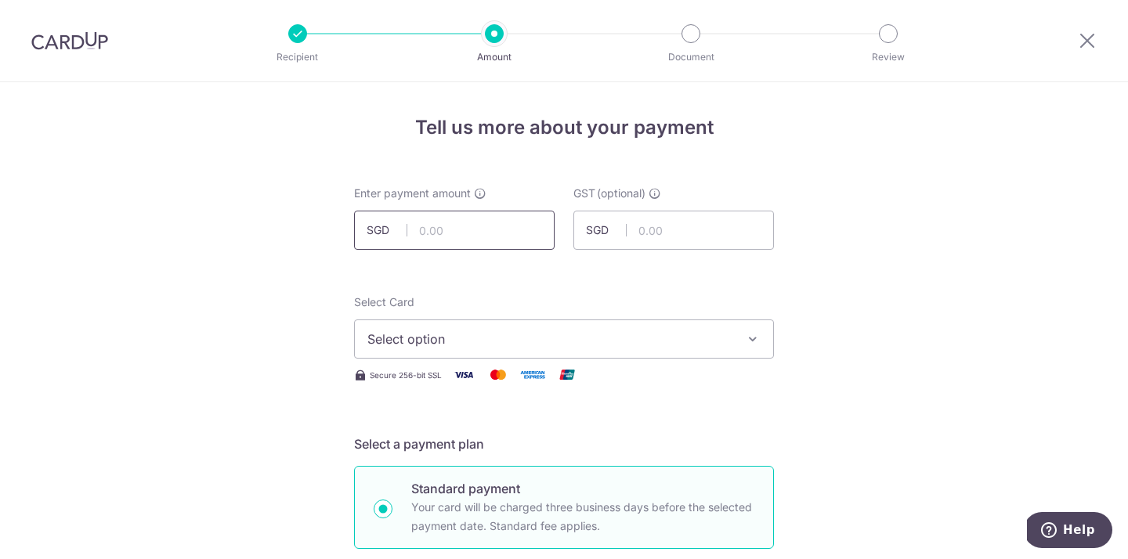
click at [487, 234] on input "text" at bounding box center [454, 230] width 201 height 39
type input "23,000.00"
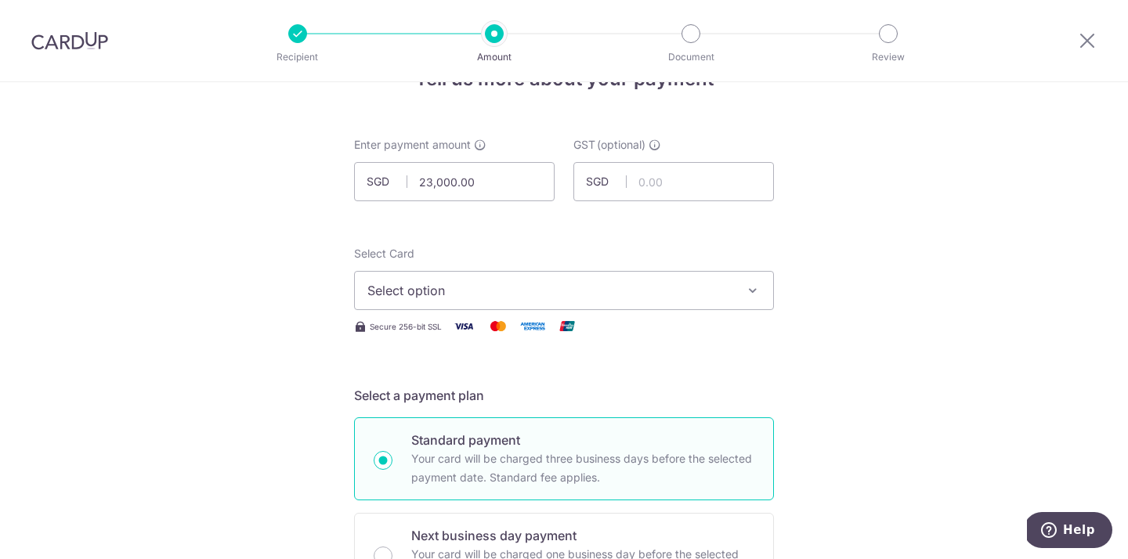
click at [398, 290] on span "Select option" at bounding box center [549, 290] width 365 height 19
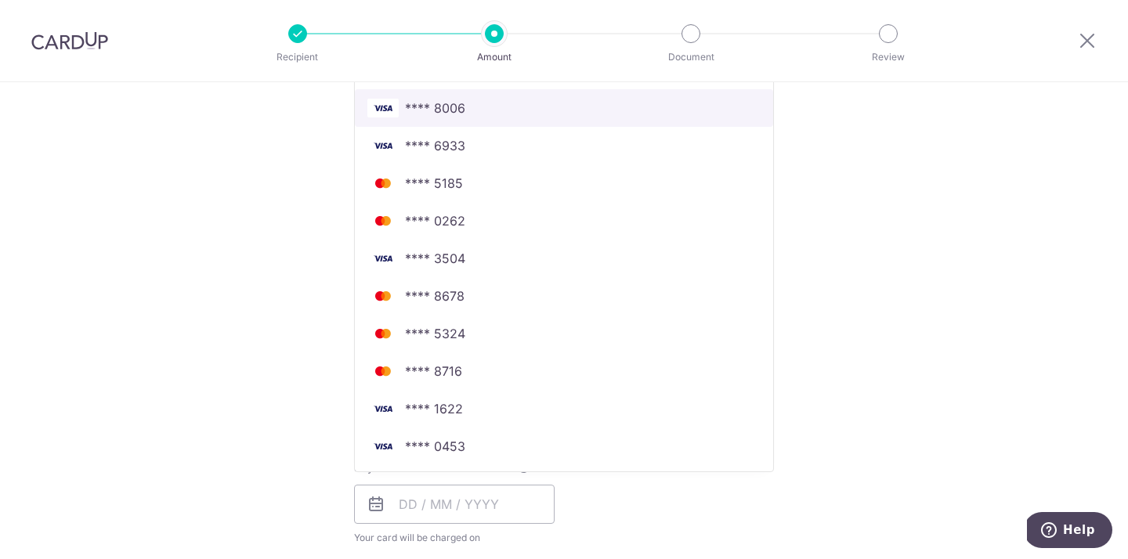
scroll to position [350, 0]
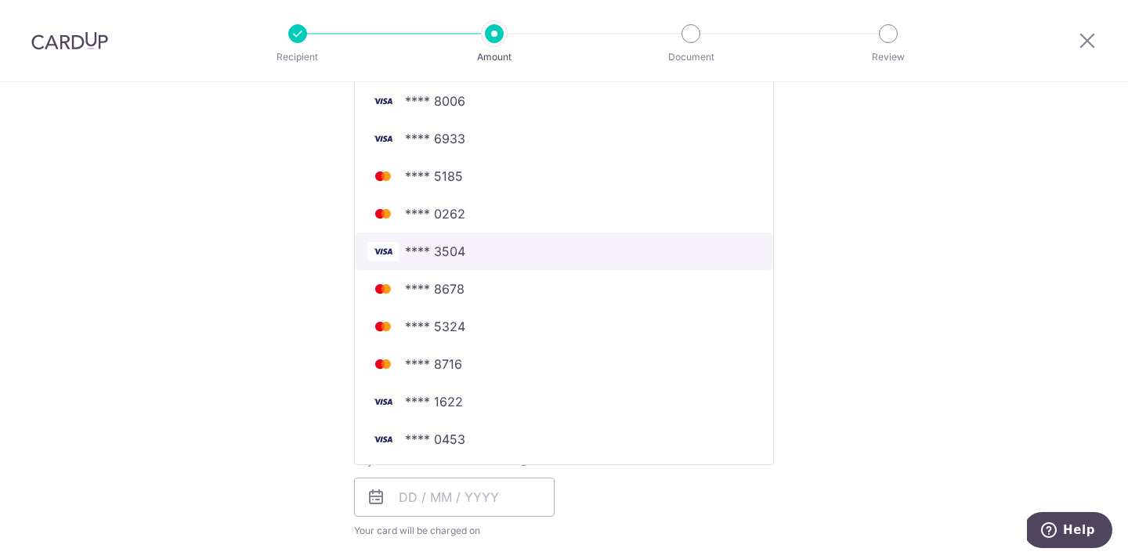
click at [455, 250] on span "**** 3504" at bounding box center [435, 251] width 60 height 19
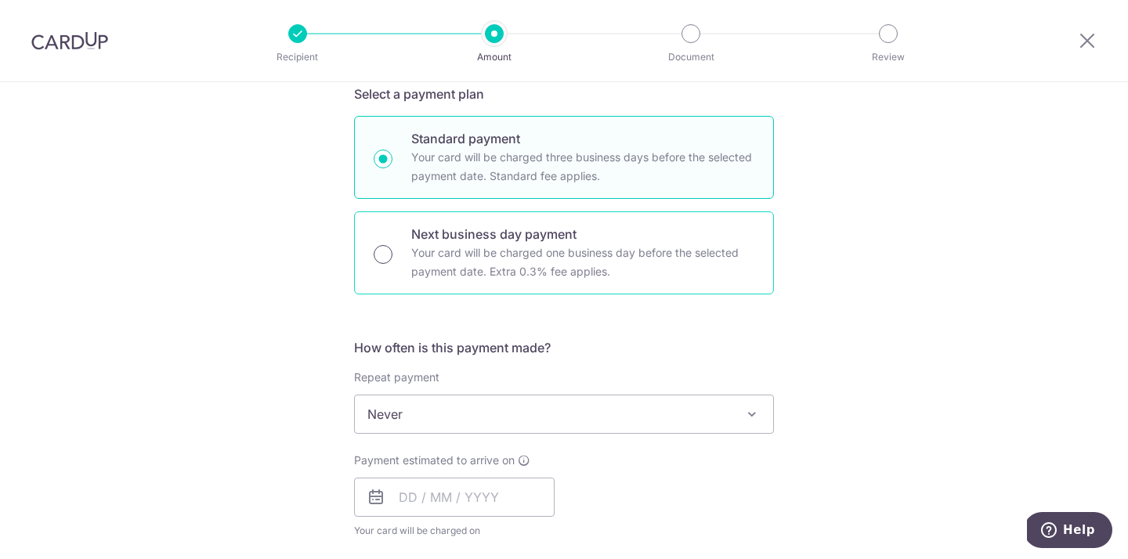
click at [392, 256] on input "Next business day payment Your card will be charged one business day before the…" at bounding box center [383, 254] width 19 height 19
radio input "true"
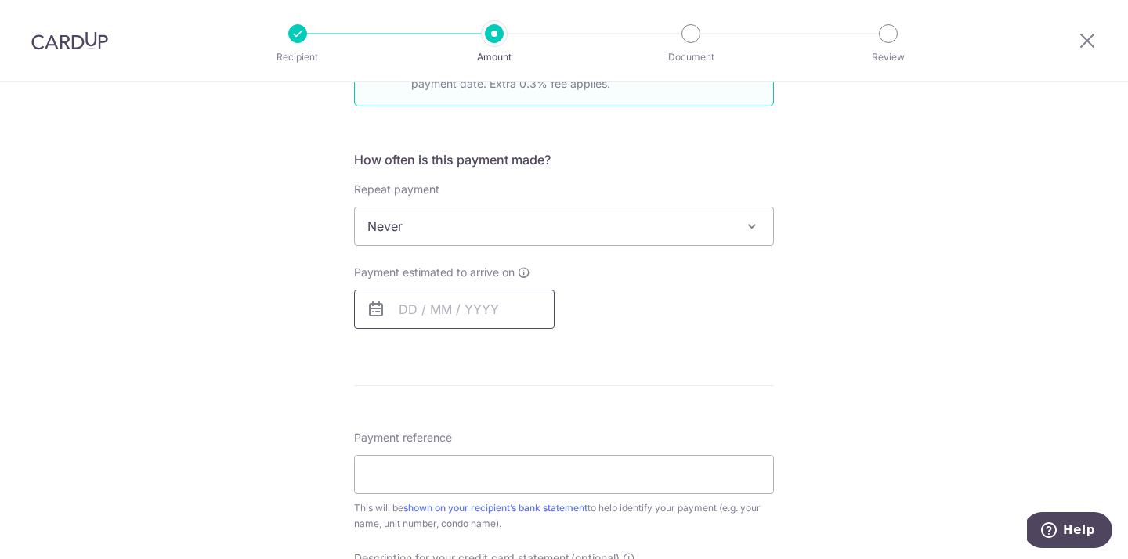
click at [407, 308] on input "text" at bounding box center [454, 309] width 201 height 39
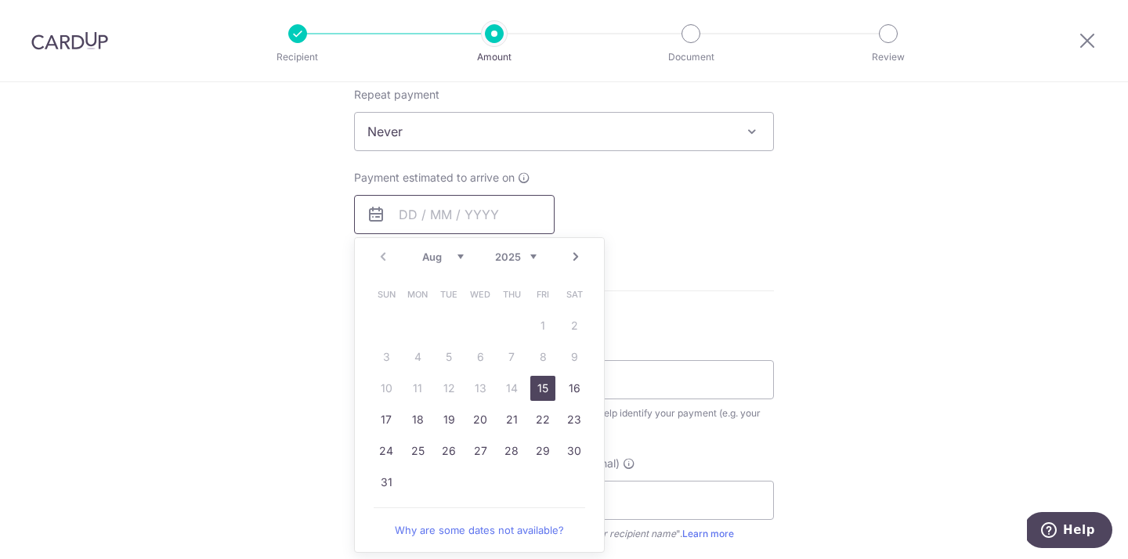
scroll to position [646, 0]
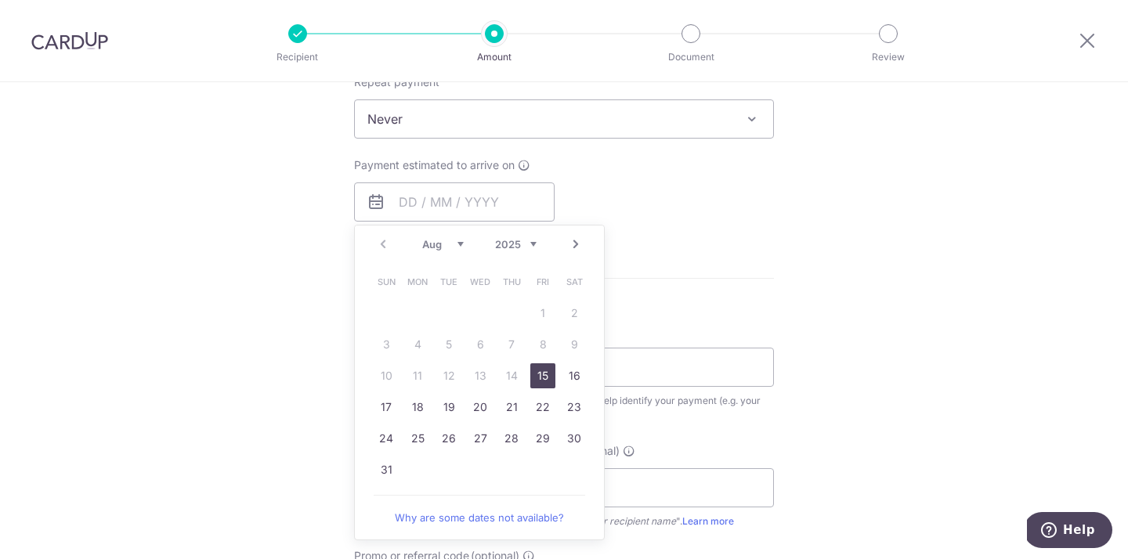
click at [538, 375] on link "15" at bounding box center [542, 376] width 25 height 25
type input "[DATE]"
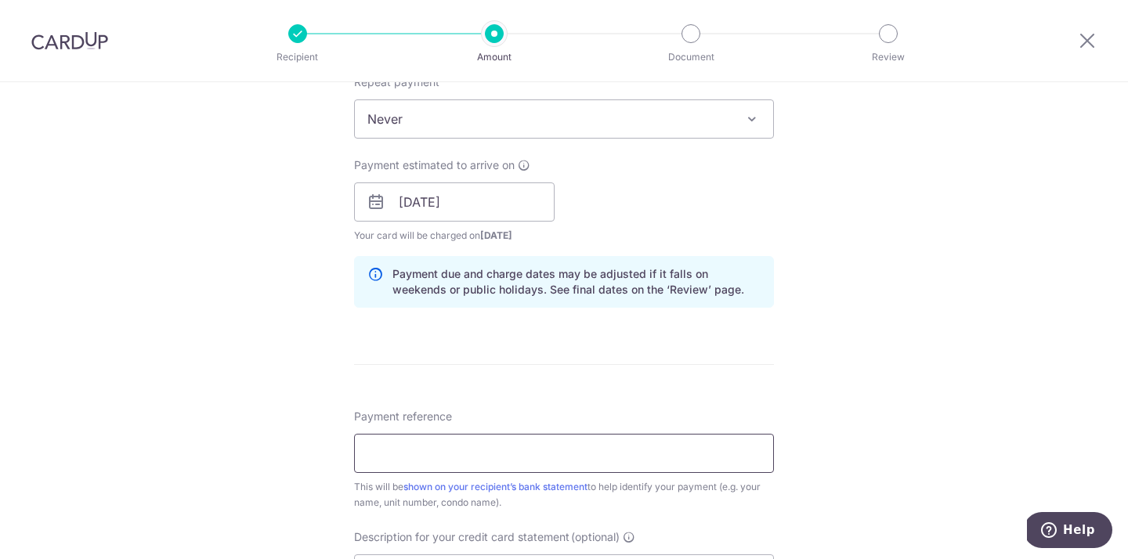
click at [447, 456] on input "Payment reference" at bounding box center [564, 453] width 420 height 39
type input "[STREET_ADDRESS]"
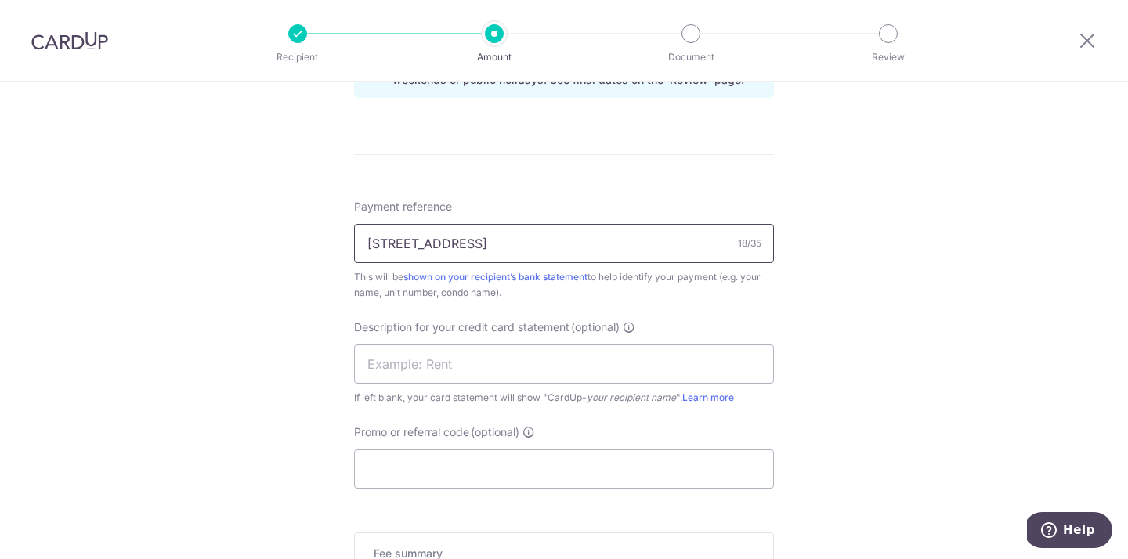
scroll to position [907, 0]
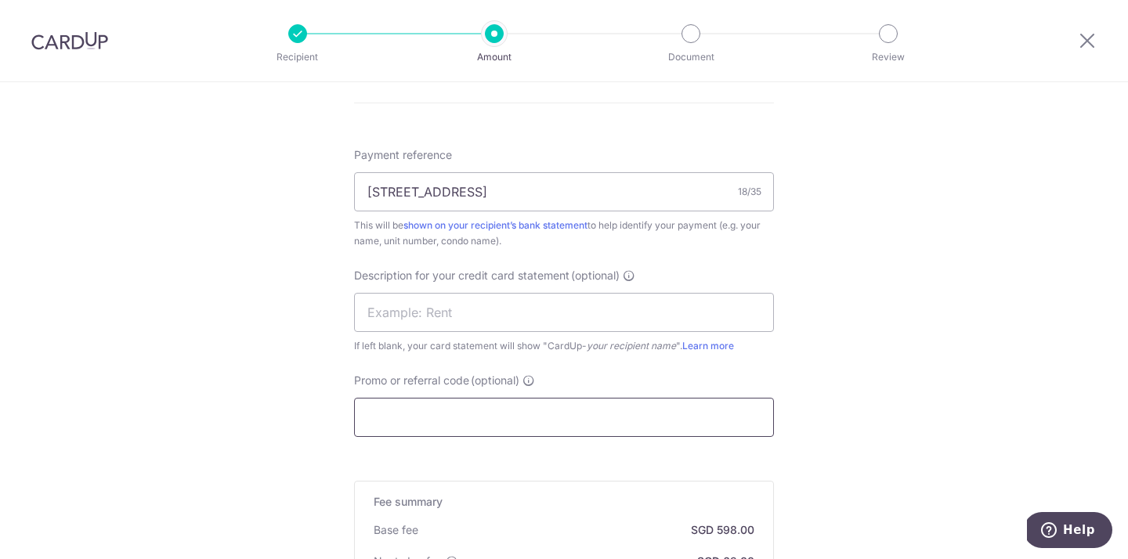
click at [450, 415] on input "Promo or referral code (optional)" at bounding box center [564, 417] width 420 height 39
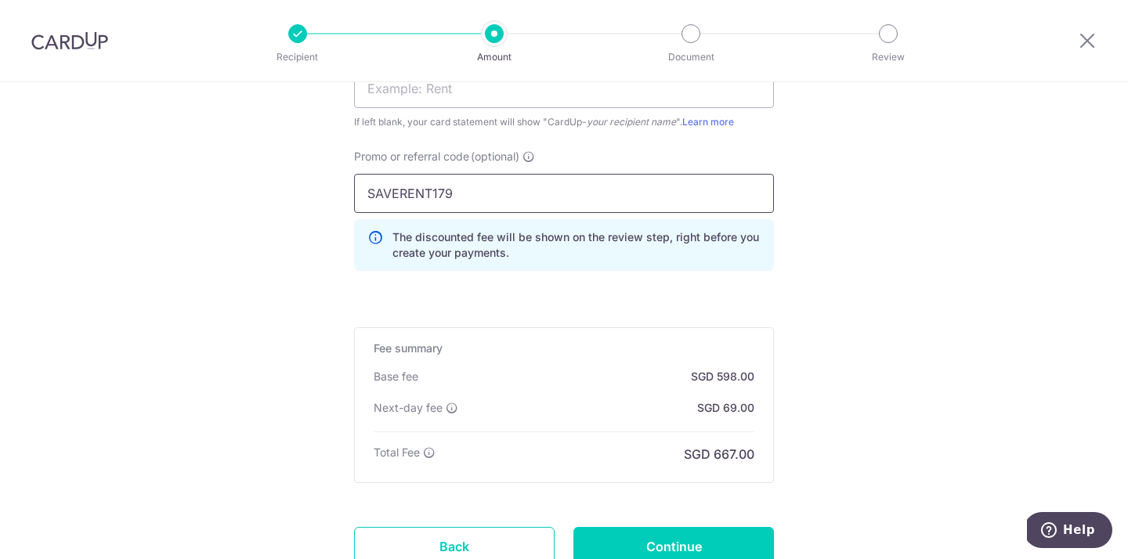
scroll to position [1178, 0]
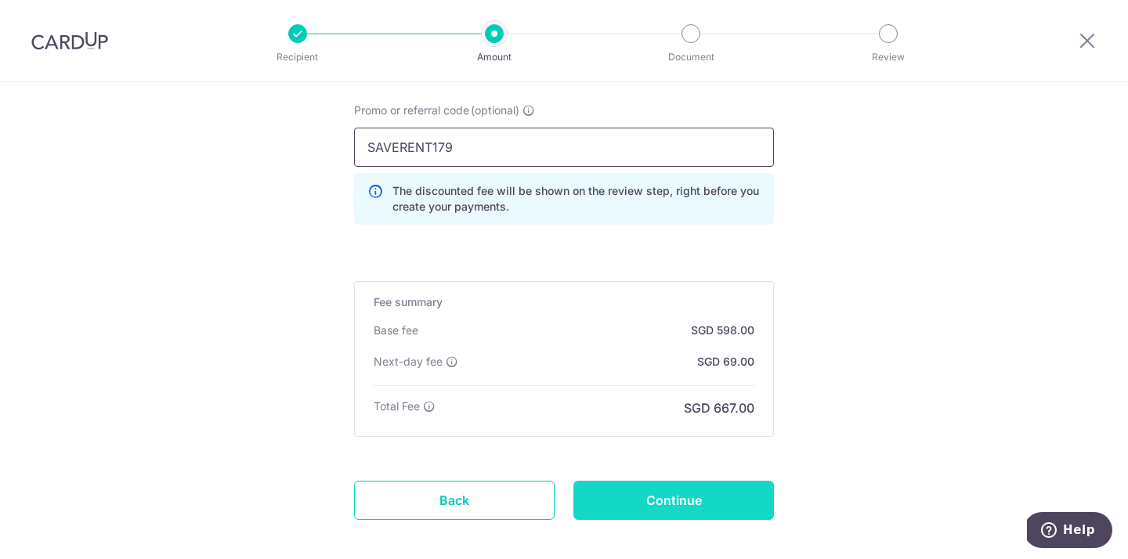
type input "SAVERENT179"
click at [660, 500] on input "Continue" at bounding box center [674, 500] width 201 height 39
type input "Create Schedule"
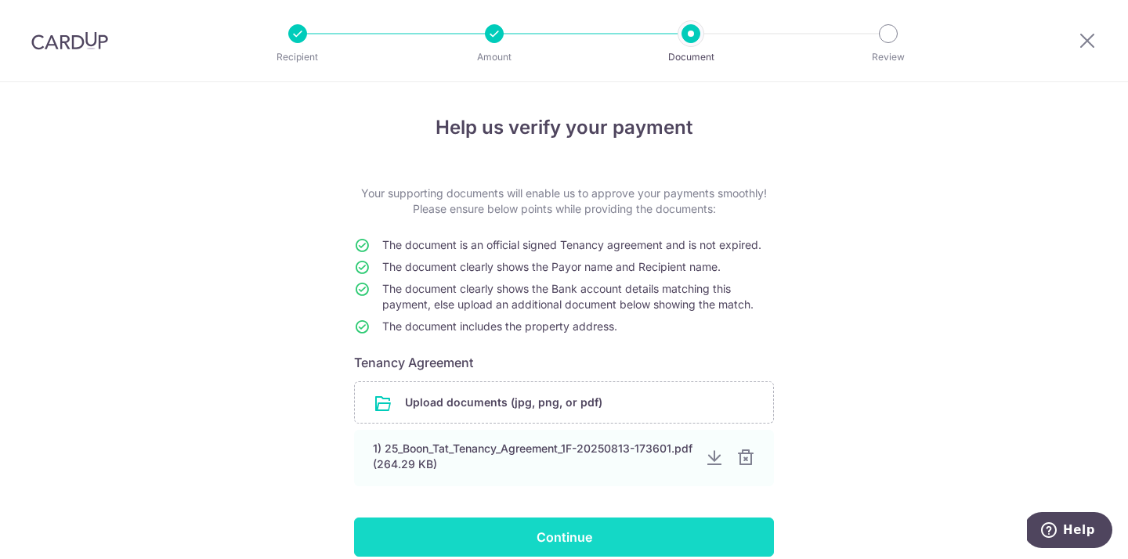
click at [439, 533] on input "Continue" at bounding box center [564, 537] width 420 height 39
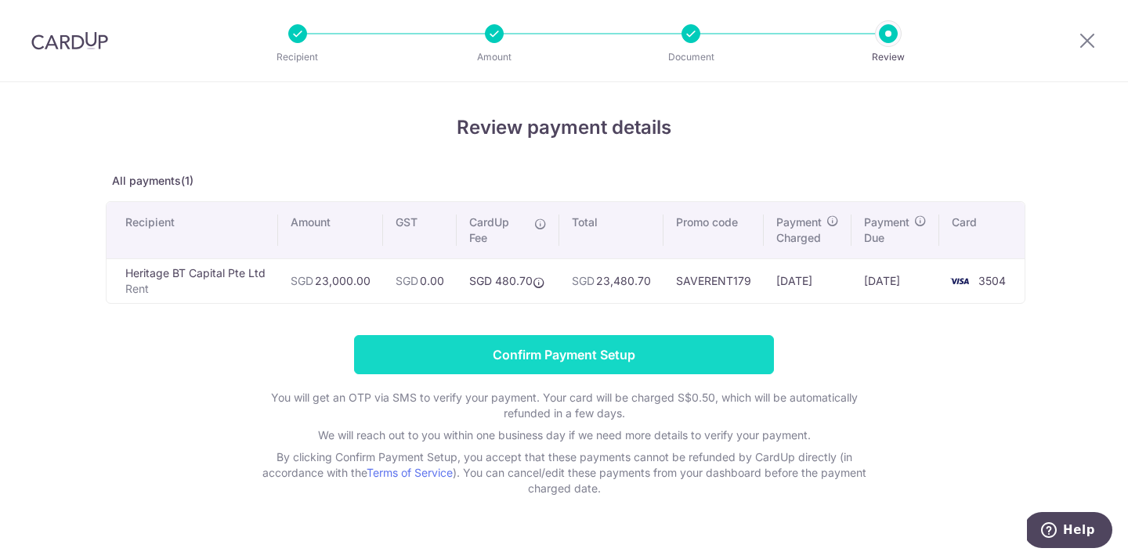
click at [520, 343] on input "Confirm Payment Setup" at bounding box center [564, 354] width 420 height 39
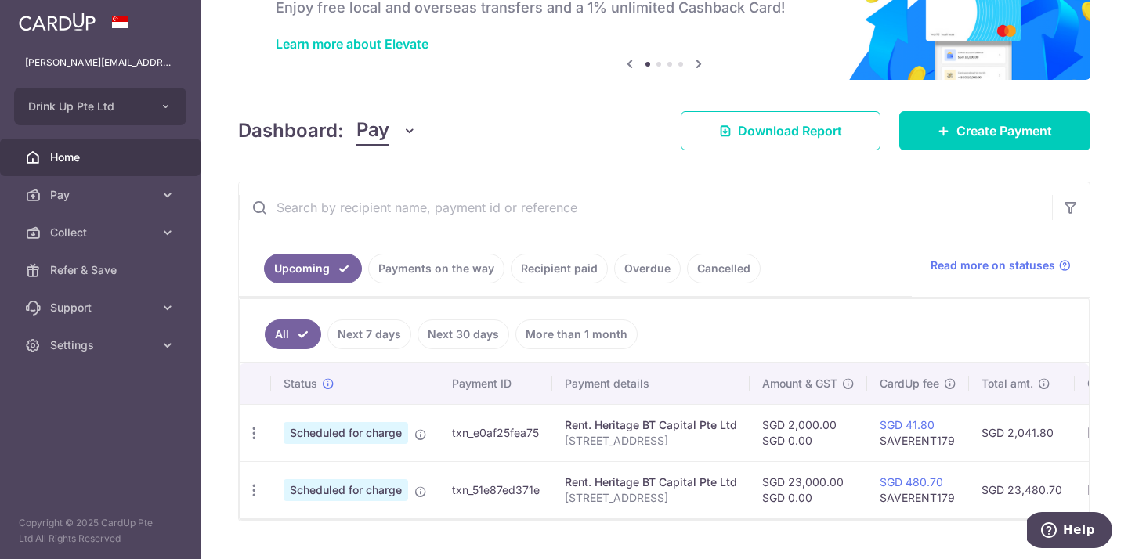
scroll to position [157, 0]
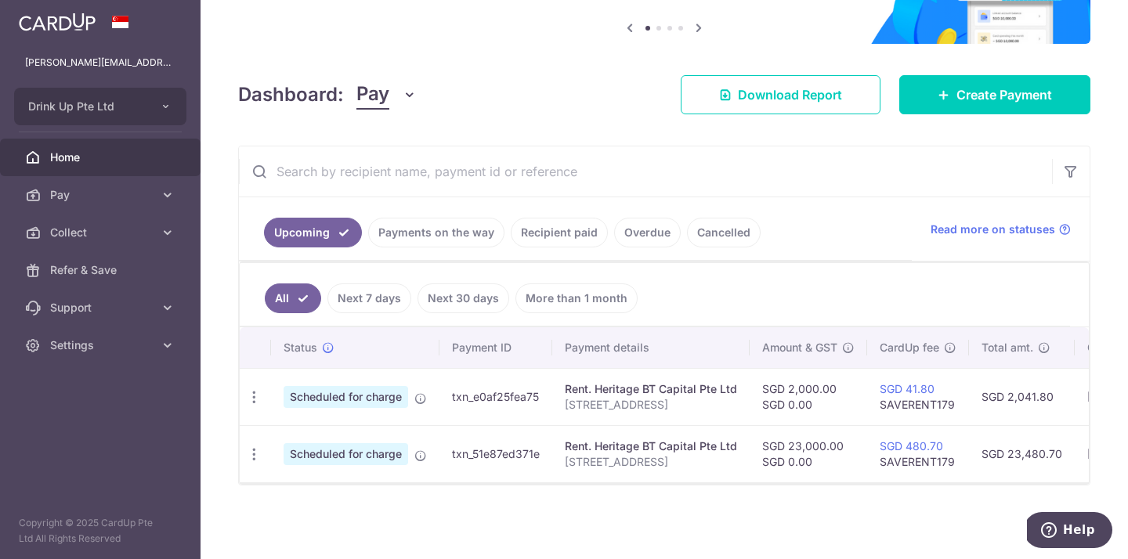
drag, startPoint x: 545, startPoint y: 458, endPoint x: 429, endPoint y: 458, distance: 116.0
click at [429, 458] on tr "Update payment Cancel payment Scheduled for charge txn_51e87ed371e Rent. Herita…" at bounding box center [815, 453] width 1150 height 57
copy tr "txn_51e87ed371e"
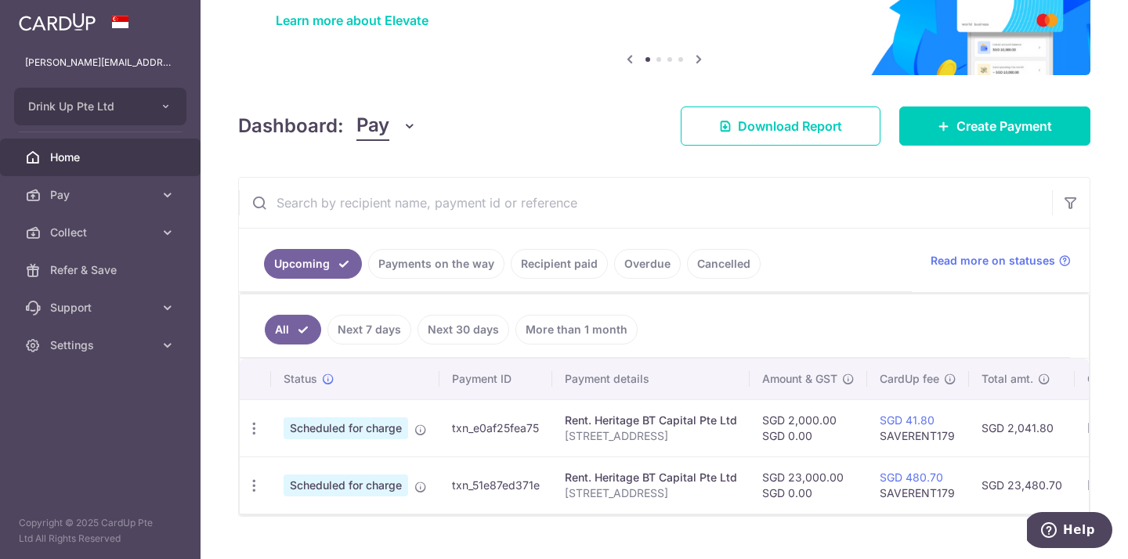
scroll to position [127, 0]
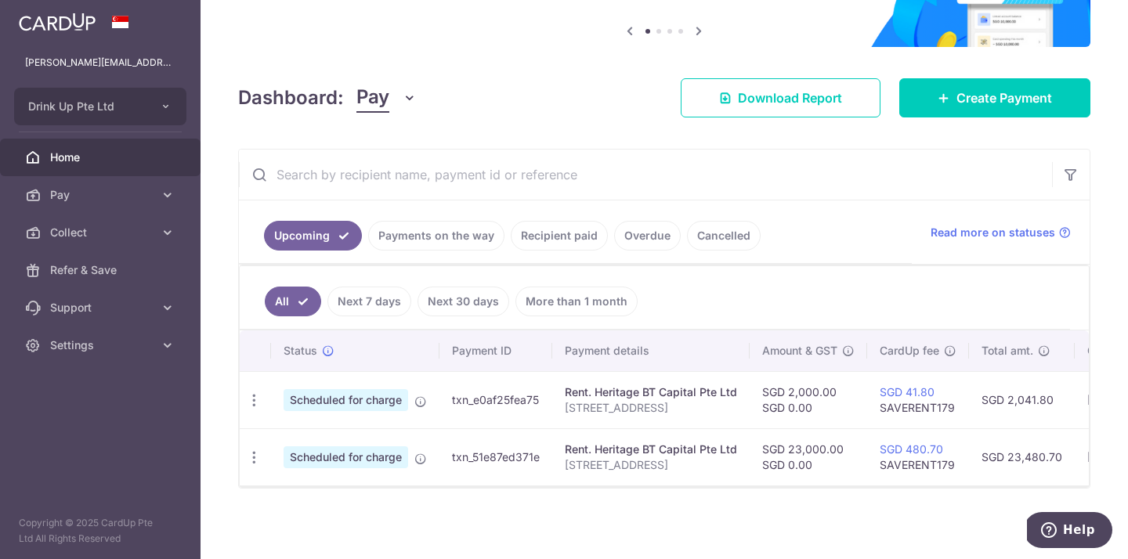
scroll to position [157, 0]
